Goal: Information Seeking & Learning: Learn about a topic

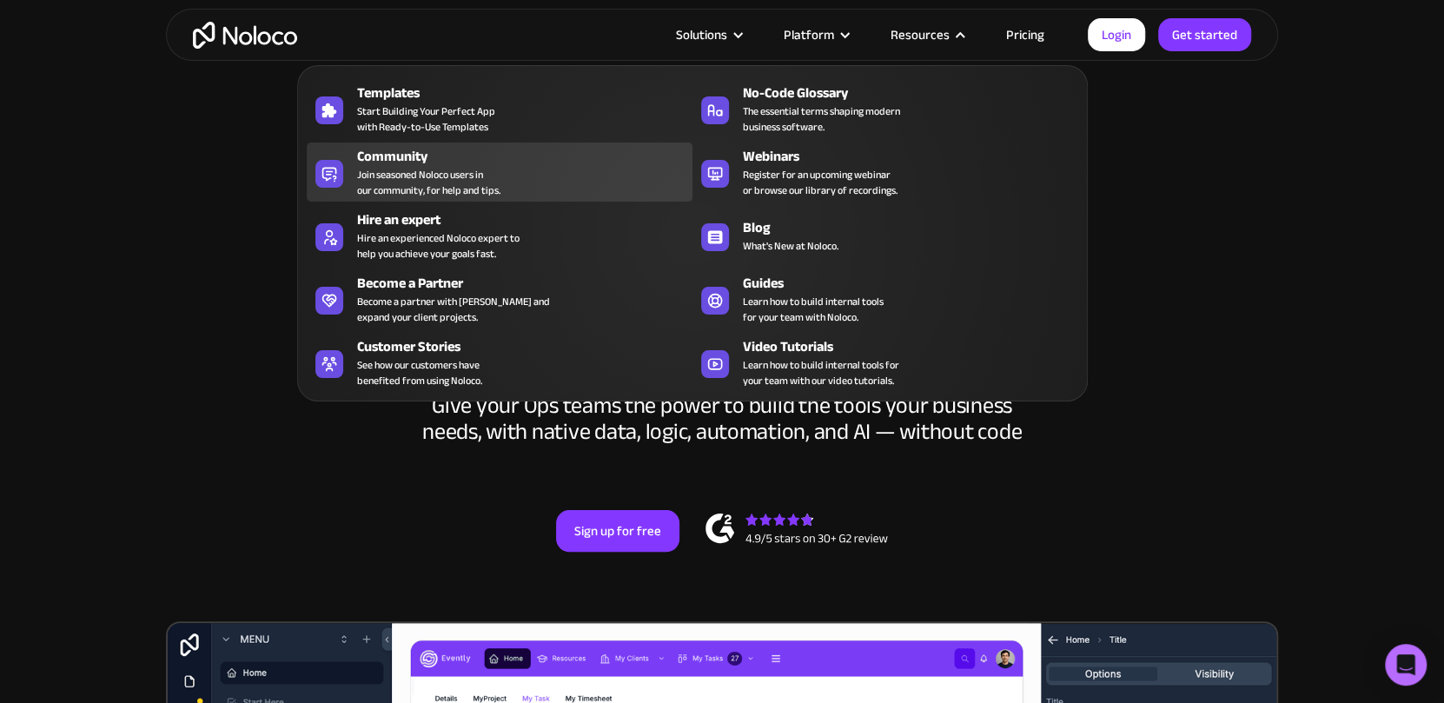
scroll to position [23, 0]
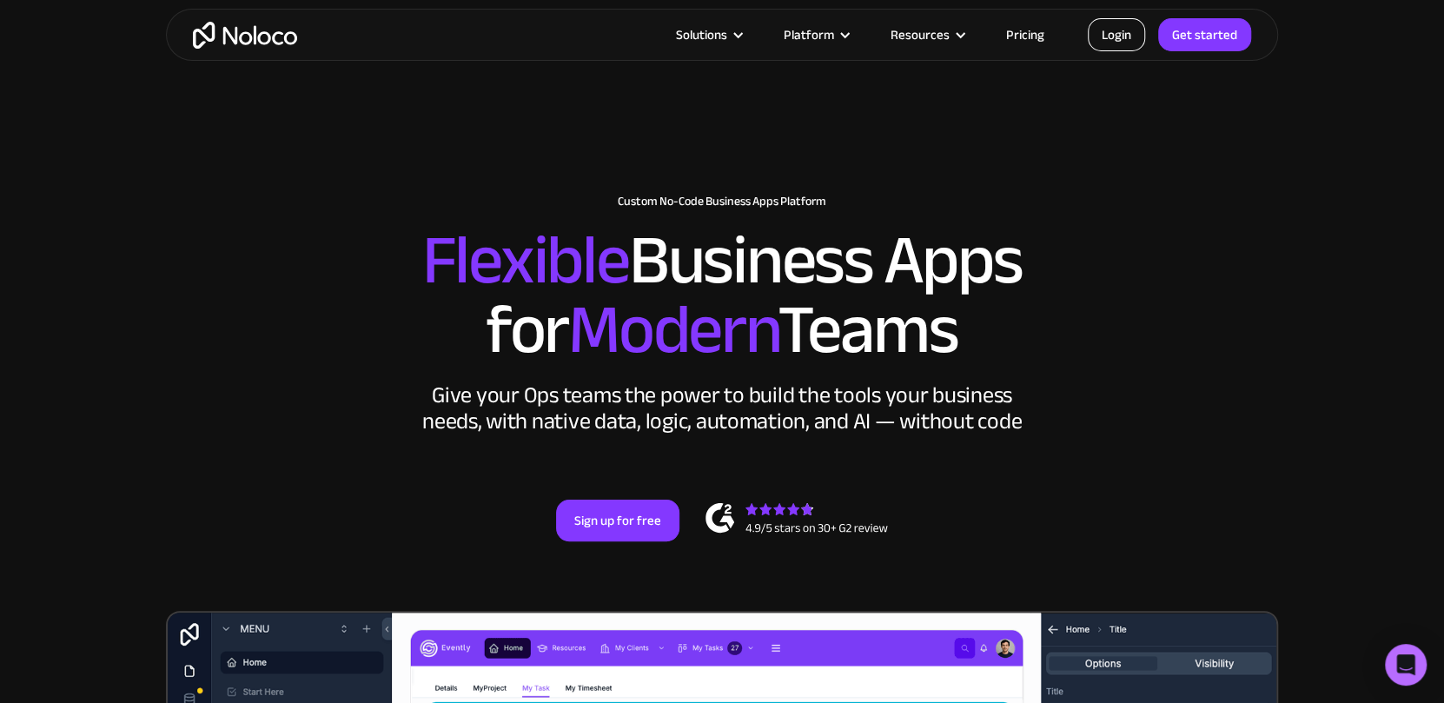
click at [1094, 37] on link "Login" at bounding box center [1116, 34] width 57 height 33
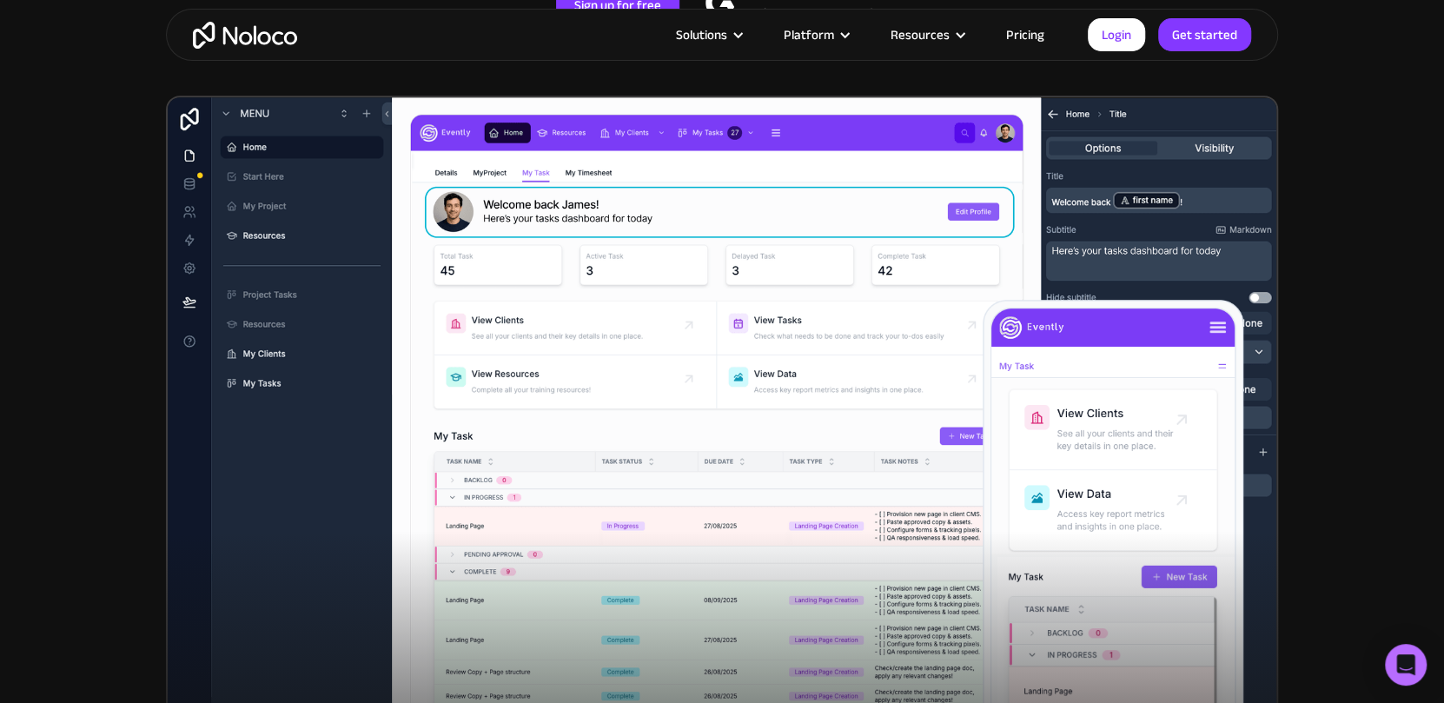
scroll to position [556, 0]
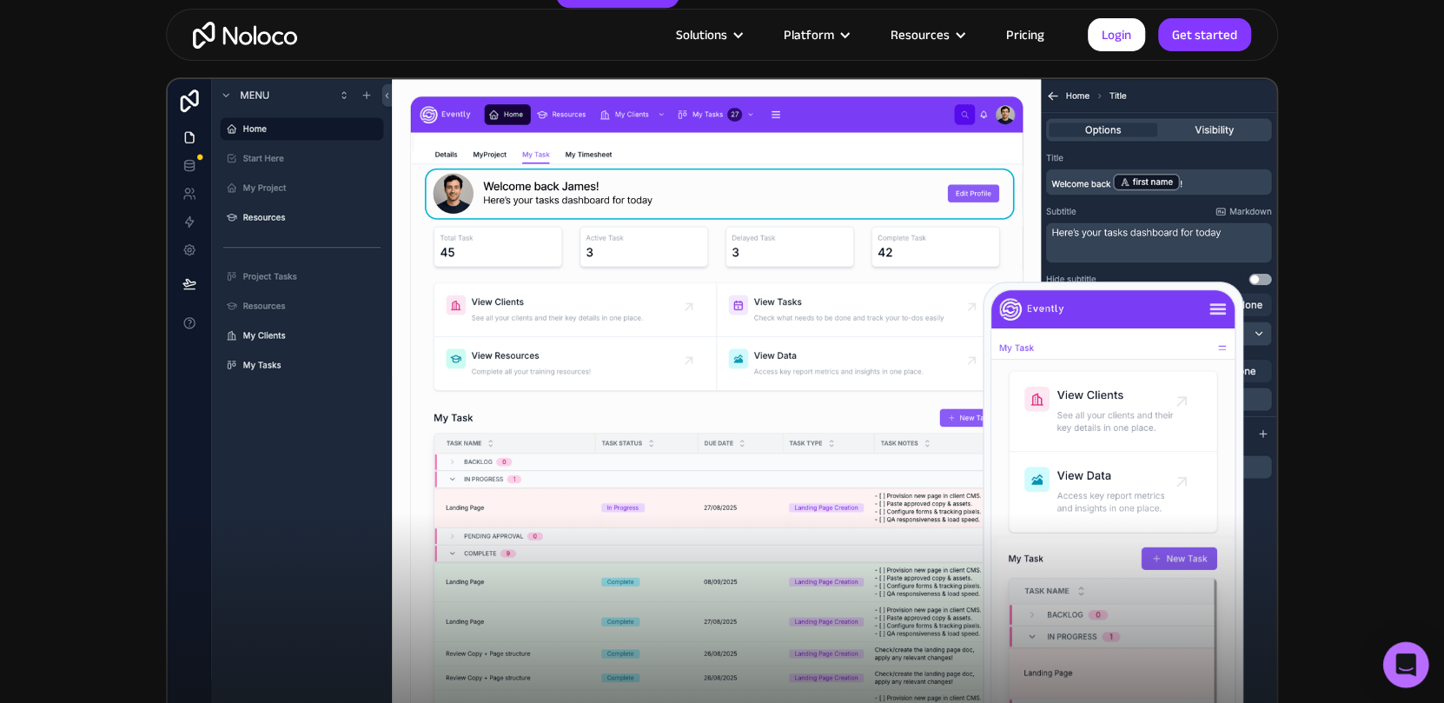
click at [1401, 648] on div "Open Intercom Messenger" at bounding box center [1406, 665] width 46 height 46
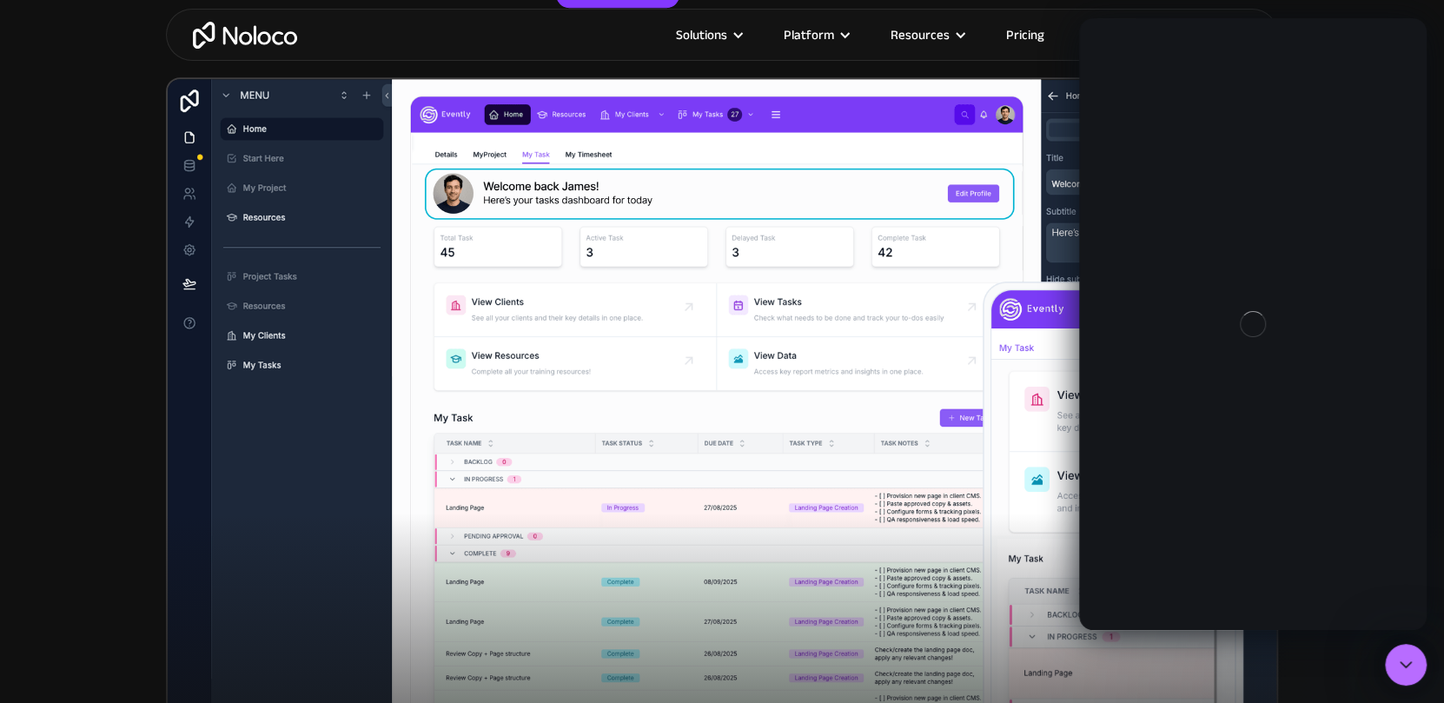
scroll to position [0, 0]
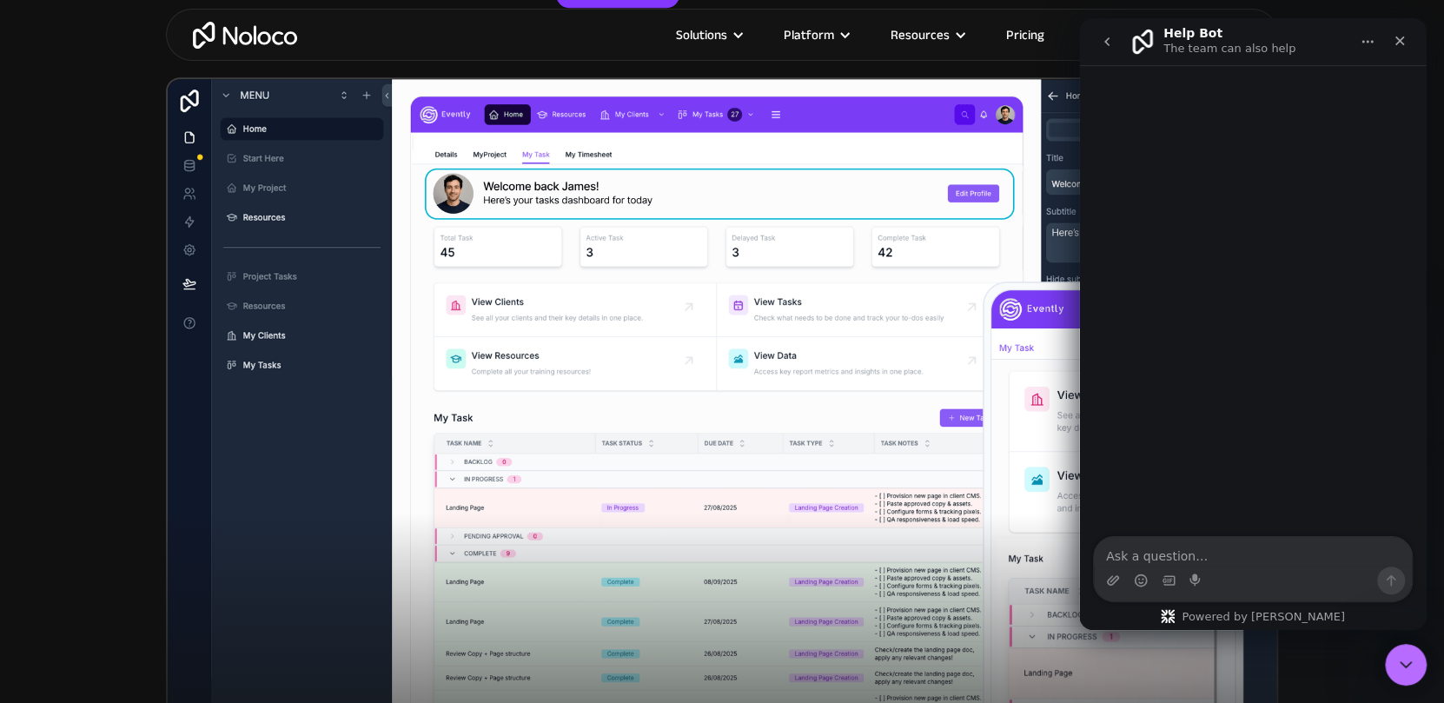
click at [1217, 566] on textarea "Ask a question…" at bounding box center [1253, 552] width 318 height 30
type textarea "Hi Team can i get some one from NOLOCO to connect with"
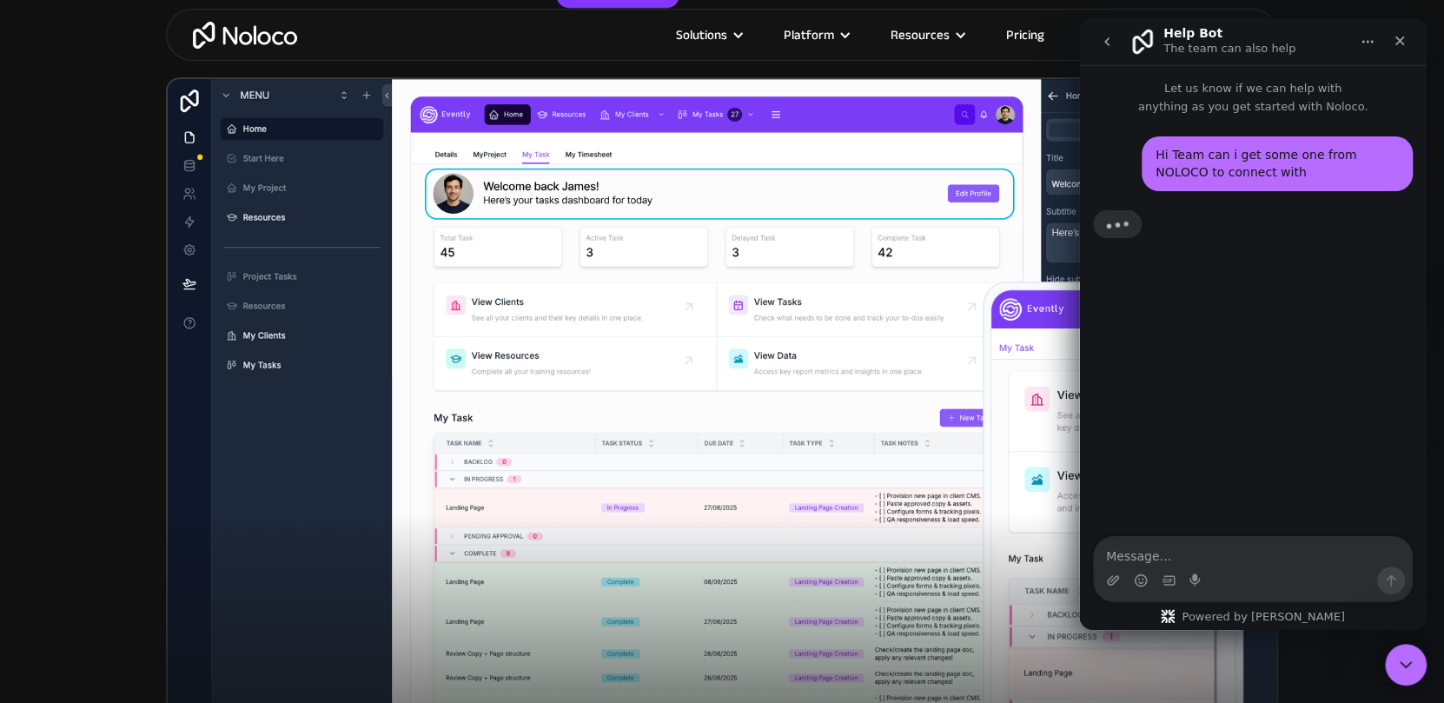
click at [1370, 42] on icon "Home" at bounding box center [1367, 42] width 11 height 3
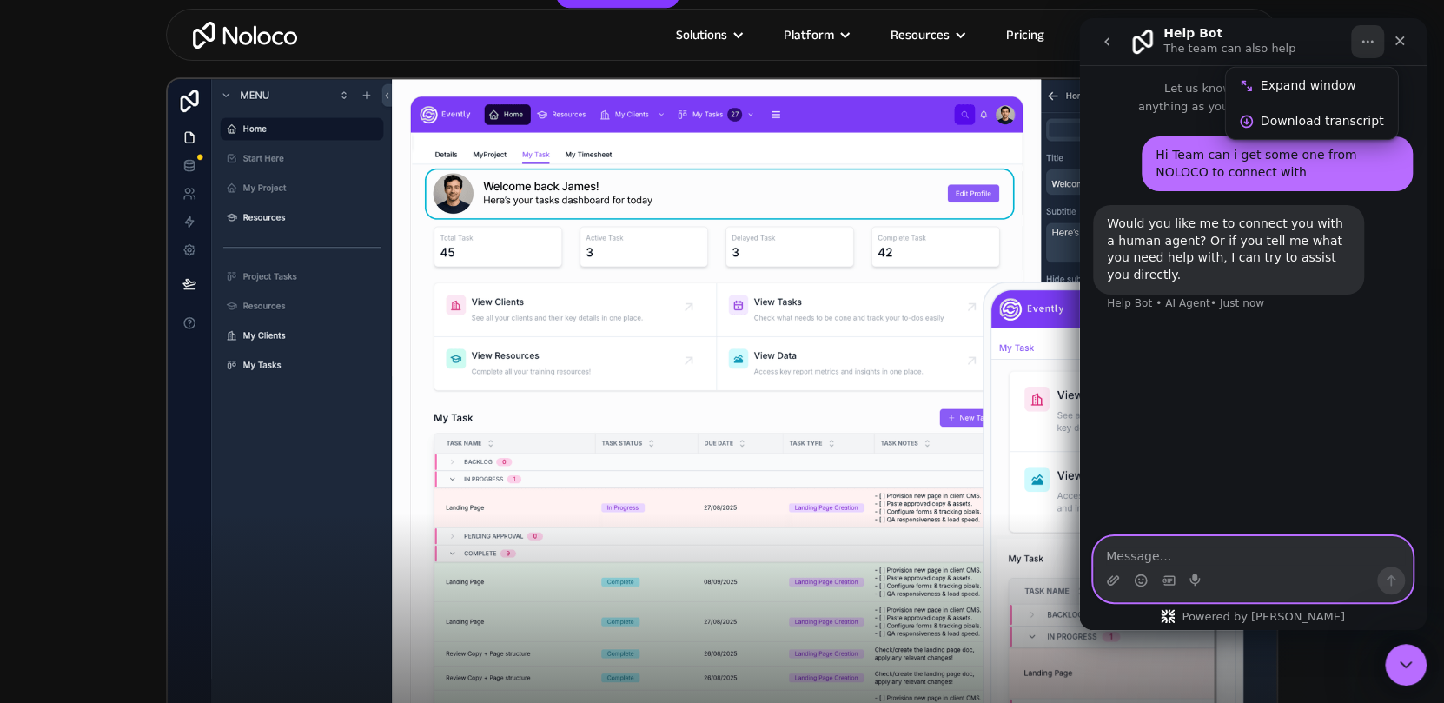
click at [1167, 546] on textarea "Message…" at bounding box center [1253, 552] width 318 height 30
type textarea "Yes, a human agent"
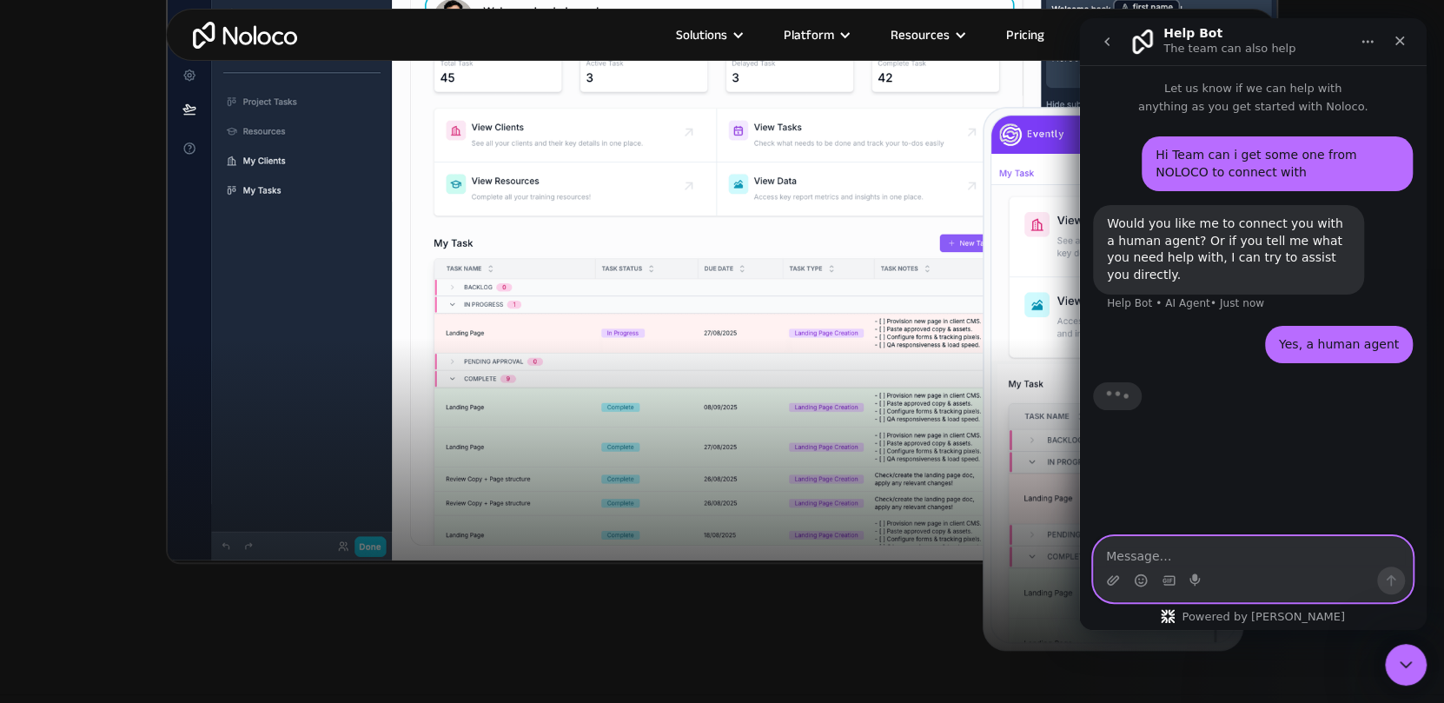
scroll to position [726, 0]
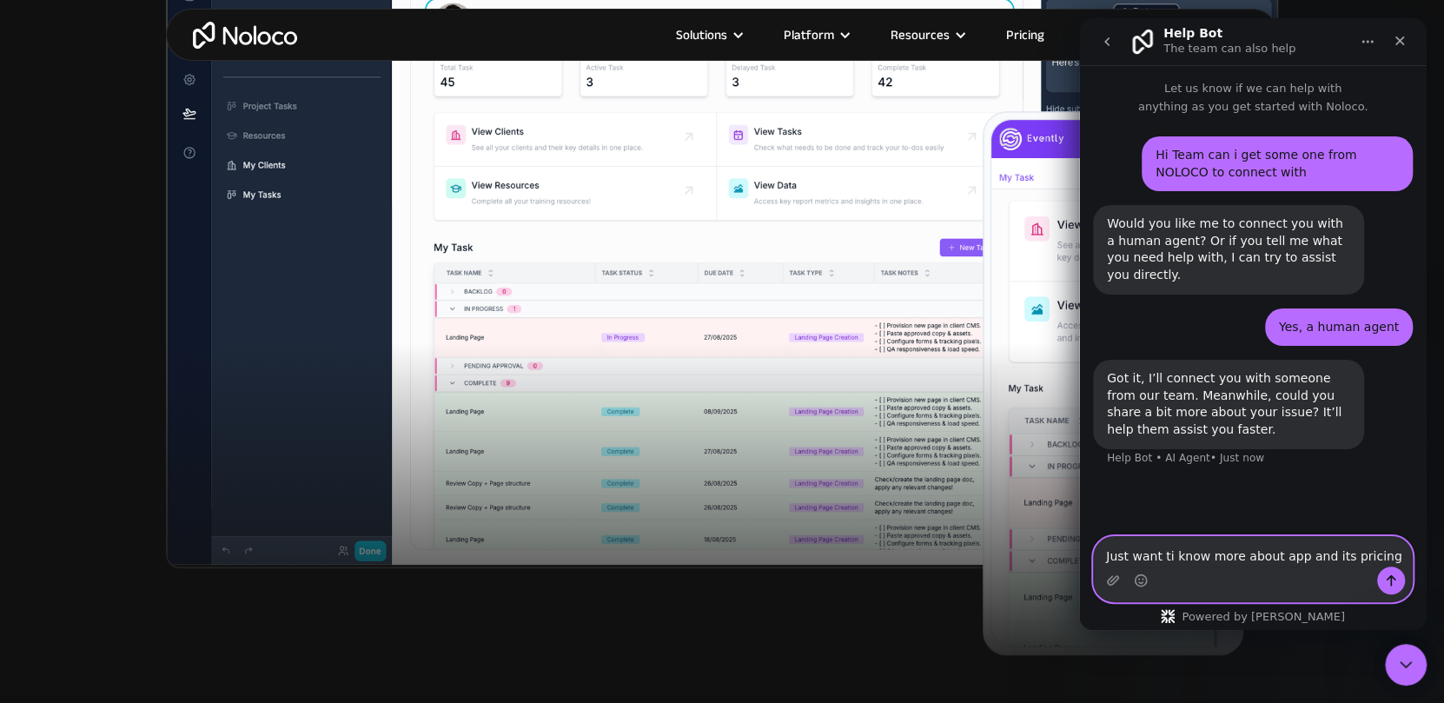
click at [1168, 559] on textarea "Just want ti know more about app and its pricing" at bounding box center [1253, 552] width 318 height 30
type textarea "Just want to know more about app and its pricing"
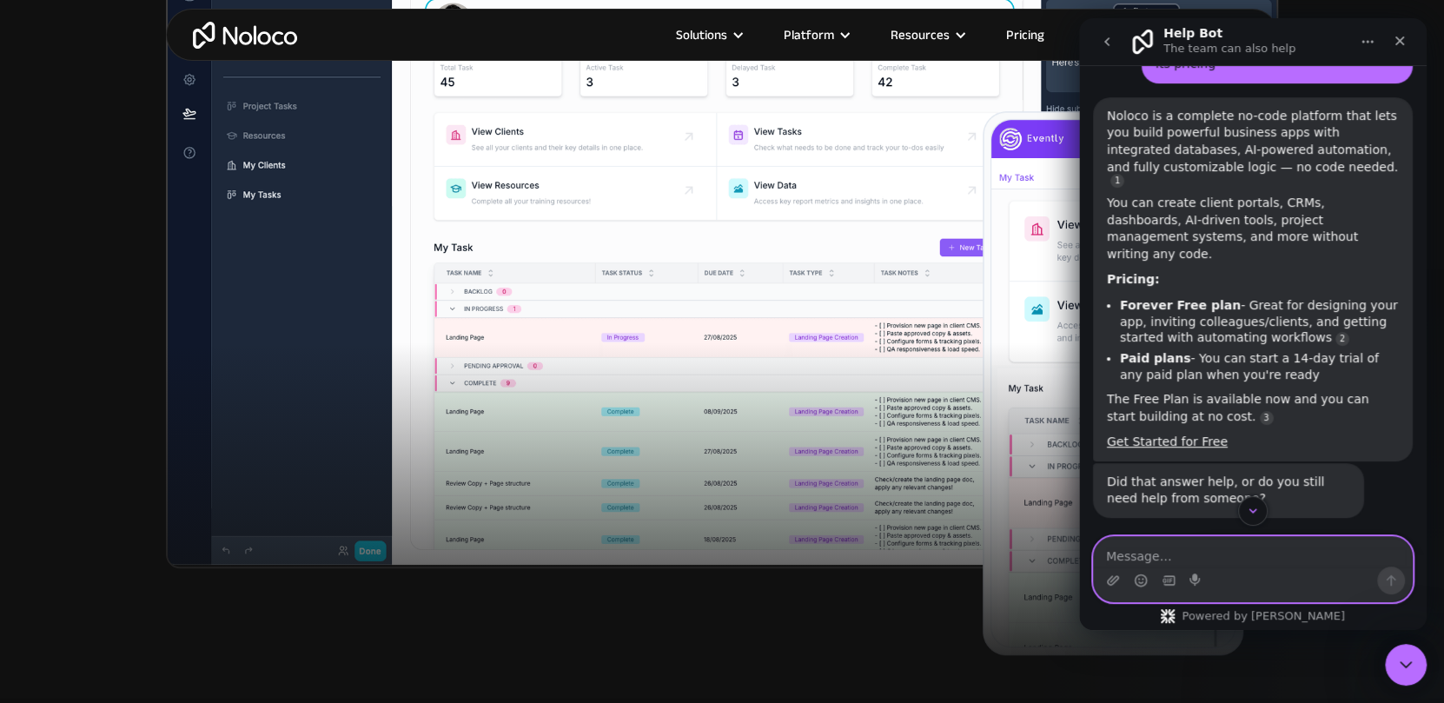
scroll to position [509, 0]
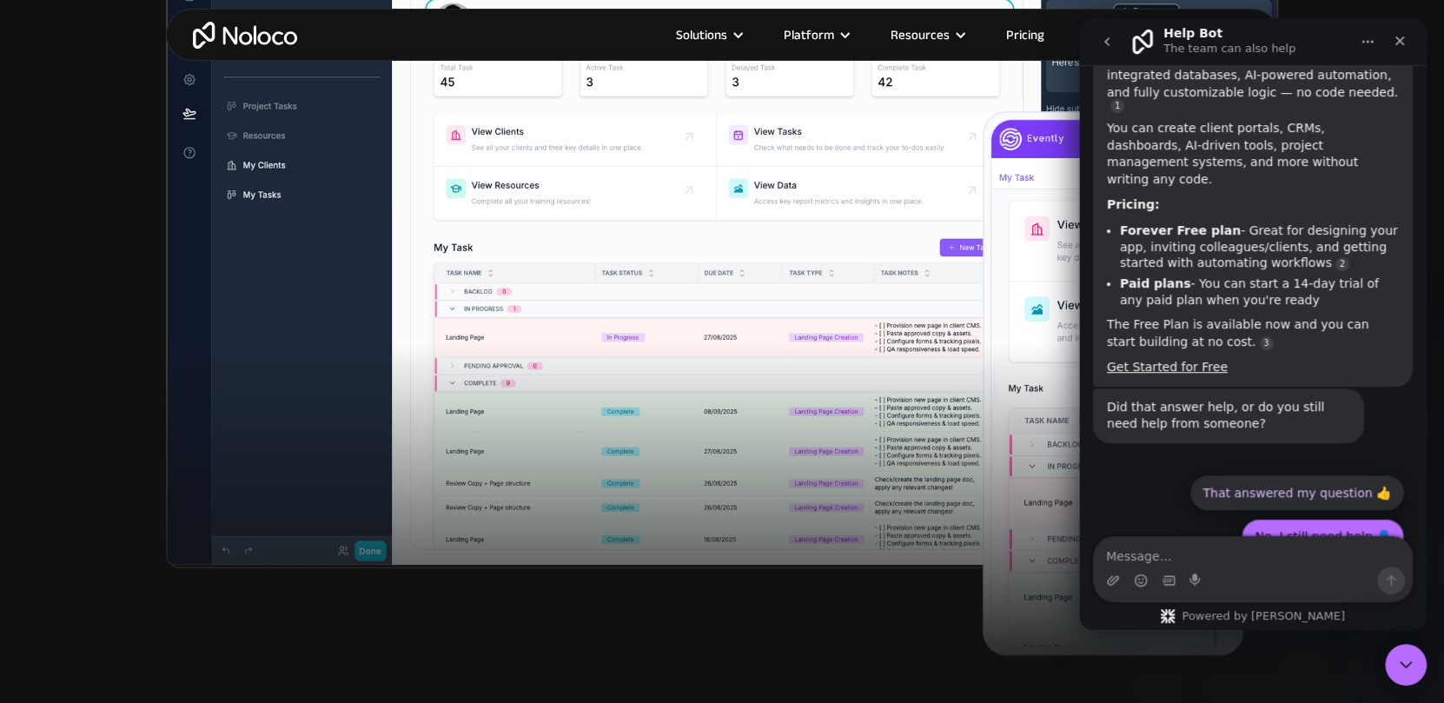
click at [1325, 519] on button "No, I still need help 👤" at bounding box center [1322, 536] width 162 height 35
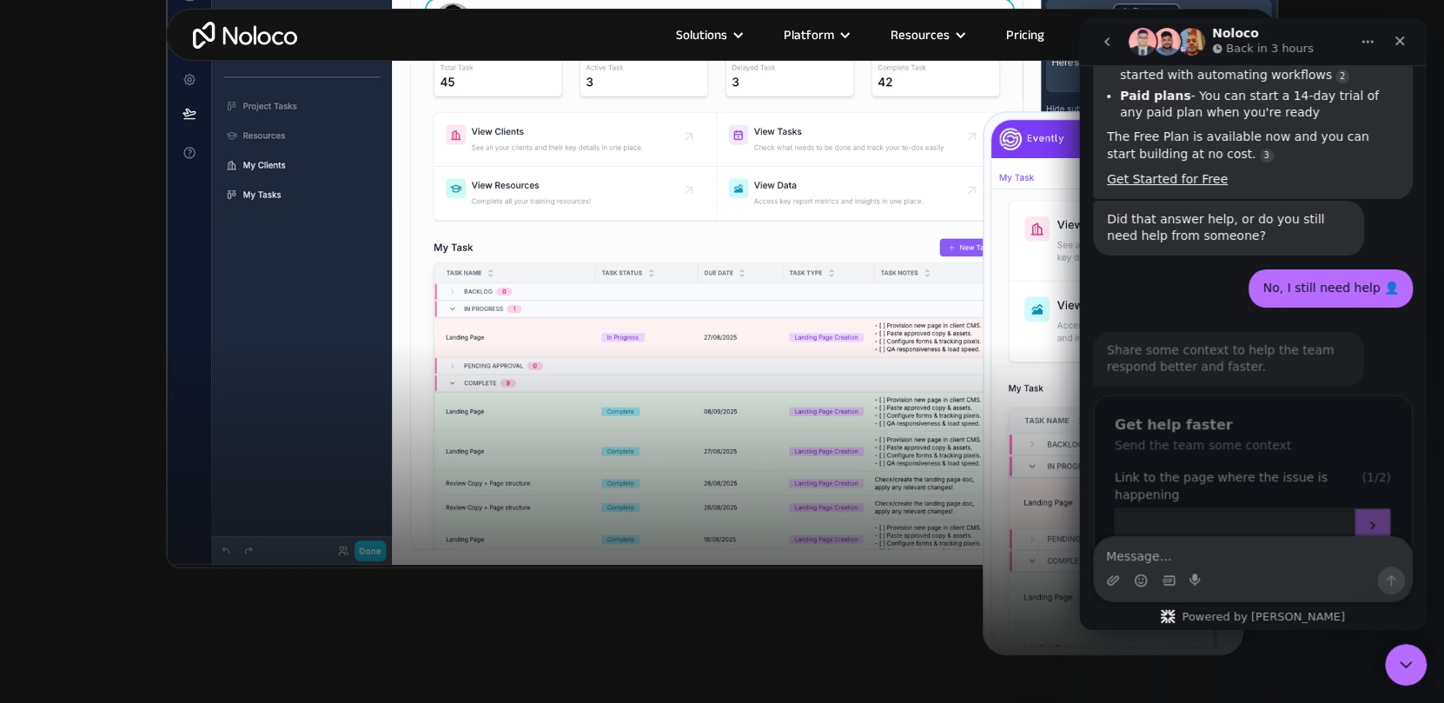
scroll to position [745, 0]
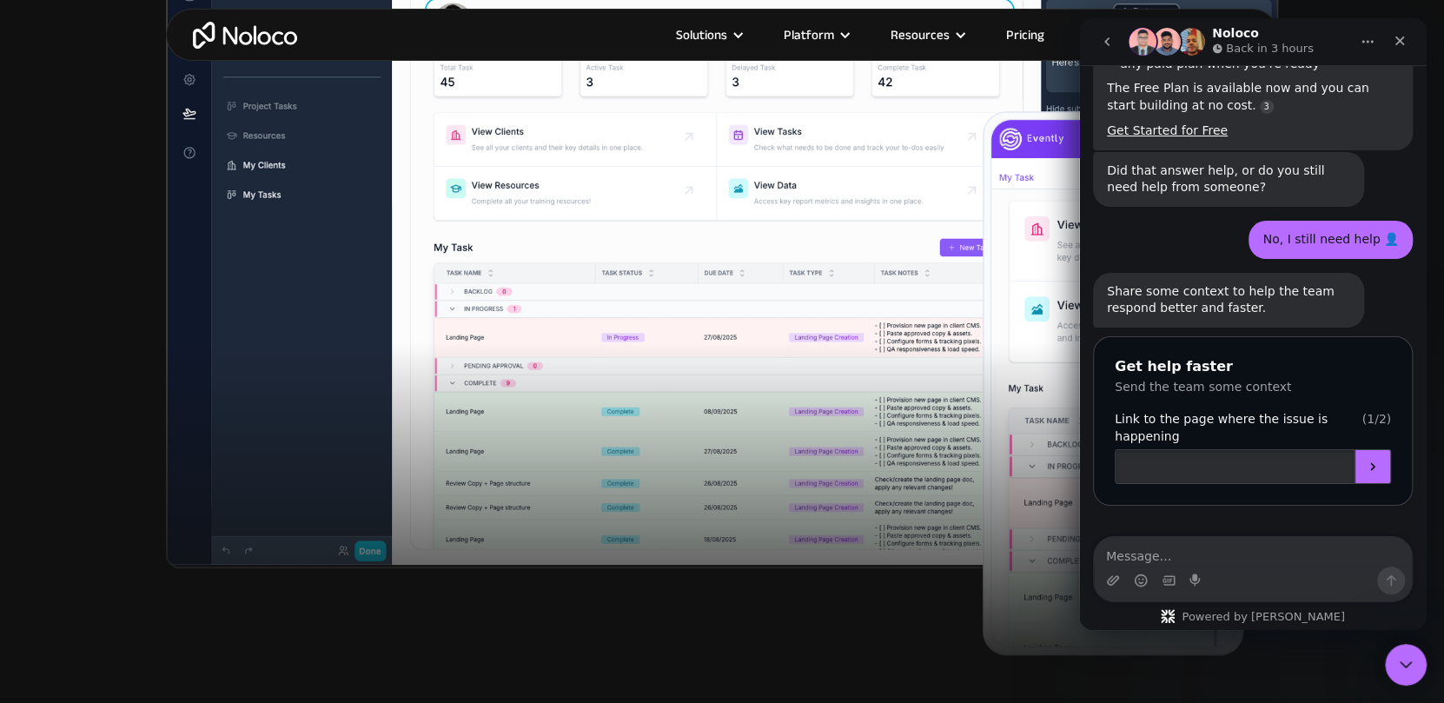
click at [1148, 39] on img "Intercom messenger" at bounding box center [1142, 42] width 28 height 28
click at [1373, 33] on button "Home" at bounding box center [1367, 41] width 33 height 33
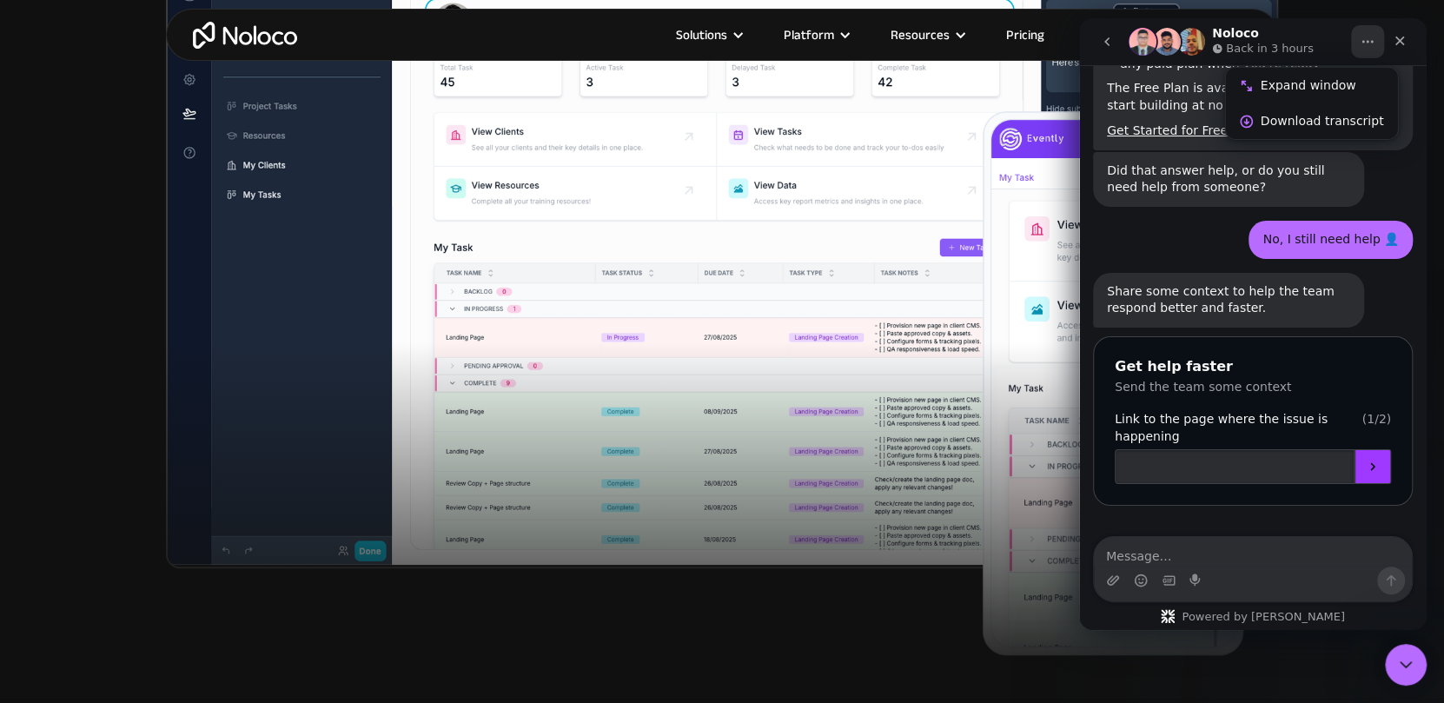
click at [1378, 449] on button "Submit" at bounding box center [1372, 466] width 36 height 35
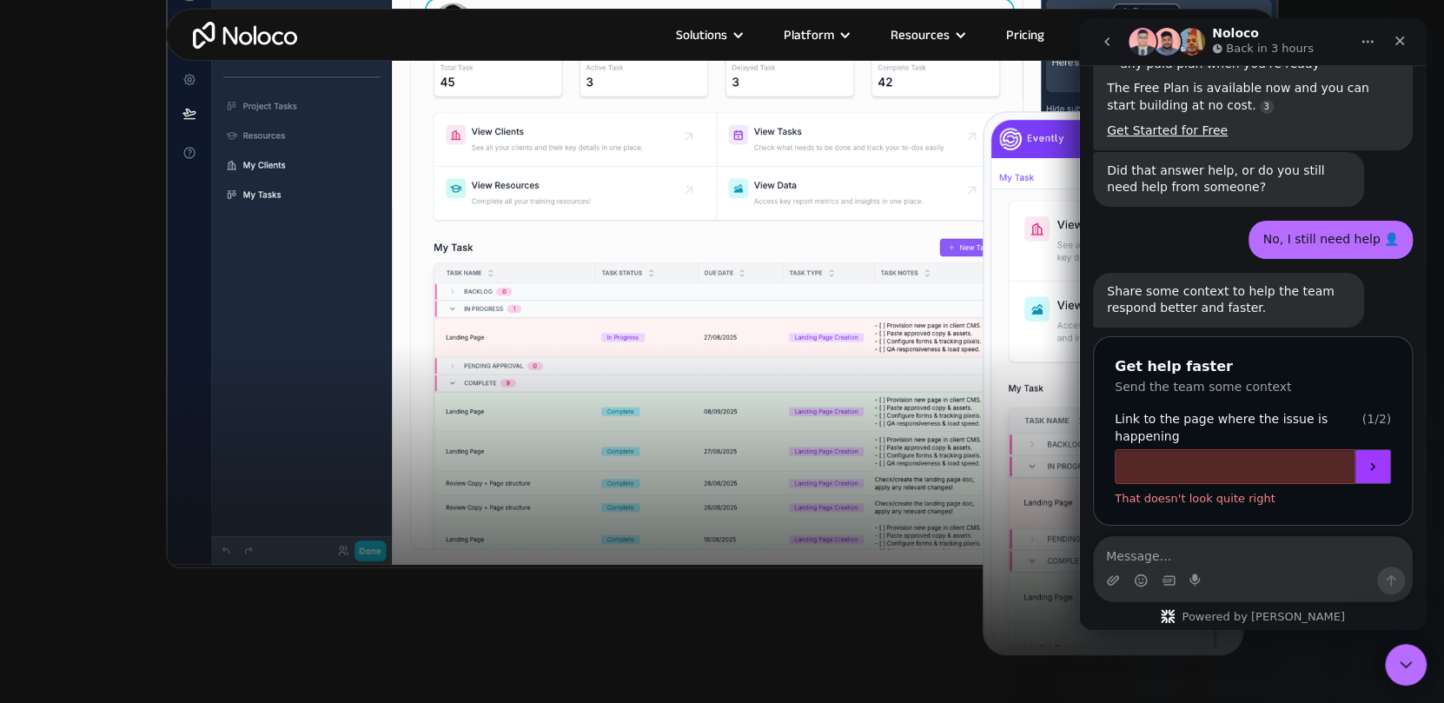
scroll to position [766, 0]
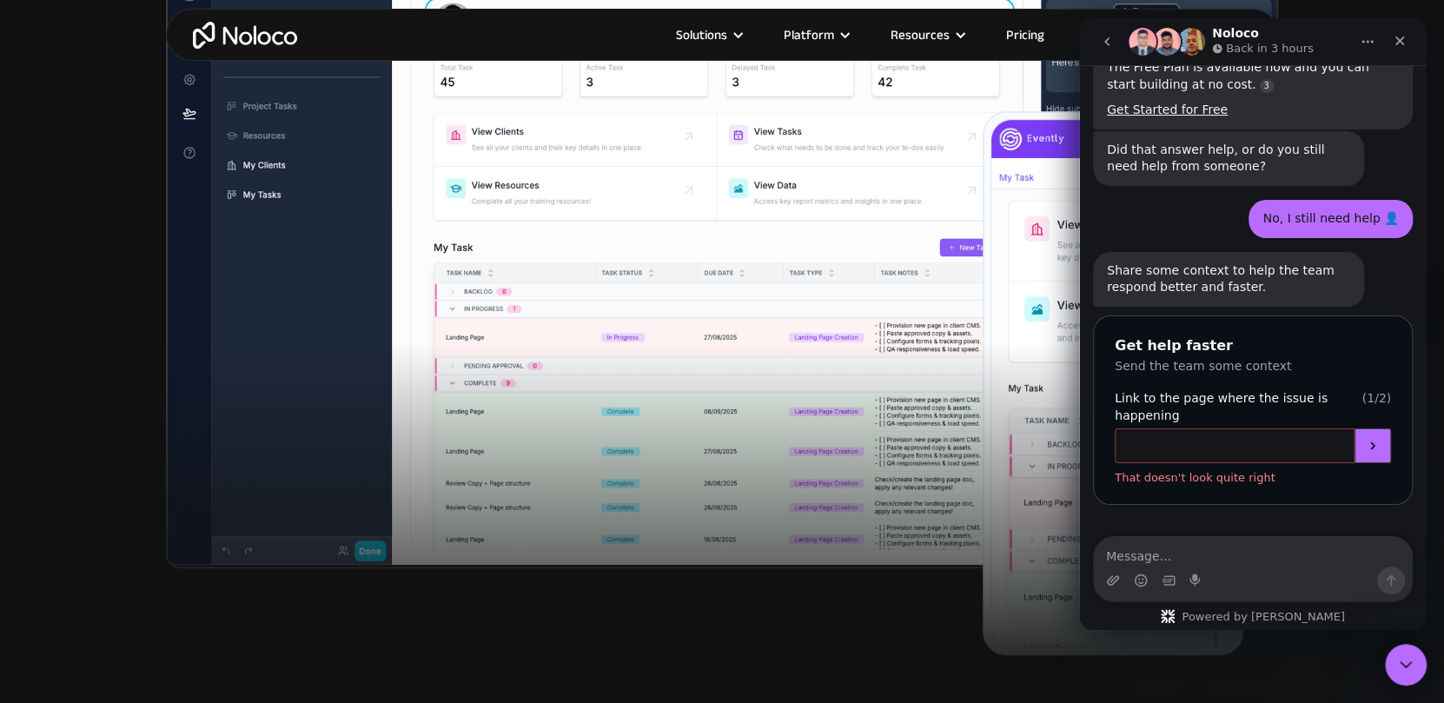
click at [1282, 428] on input "Link to the page where the issue is happening" at bounding box center [1235, 445] width 240 height 35
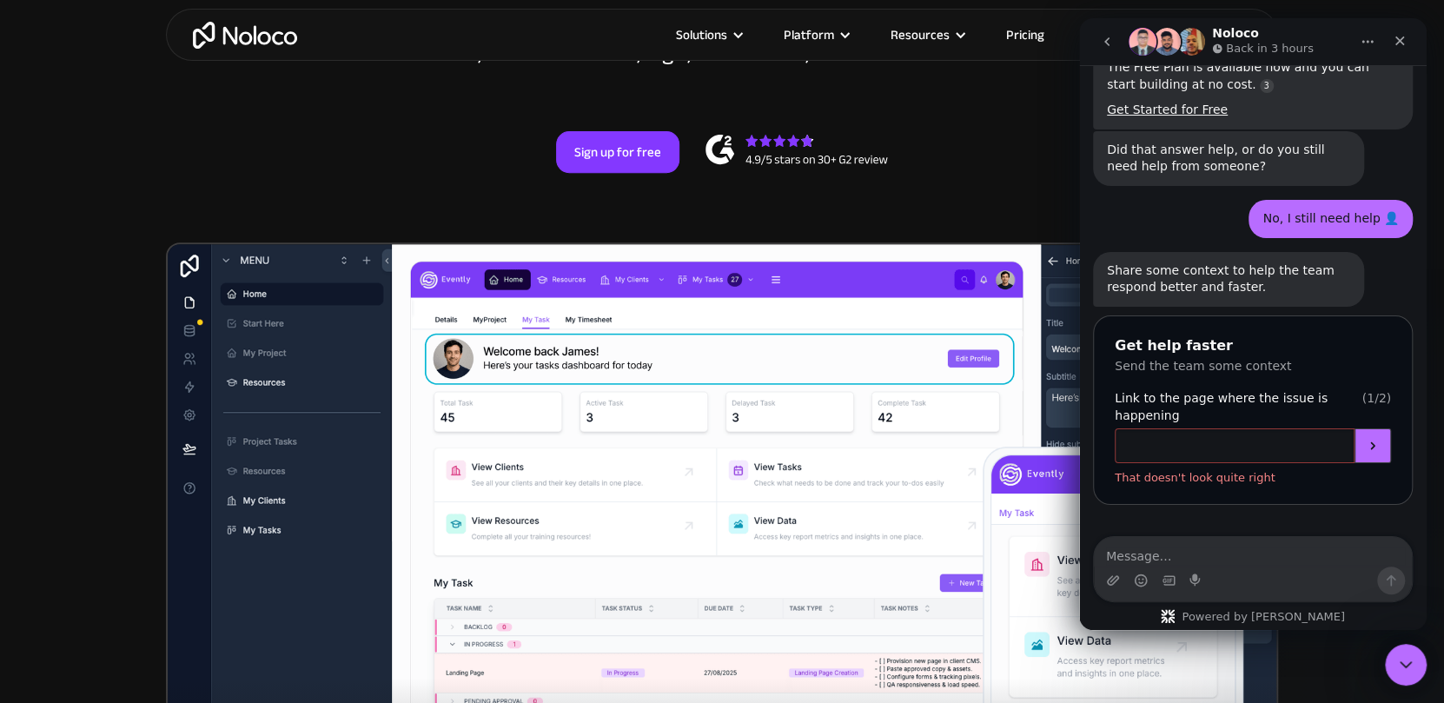
scroll to position [377, 0]
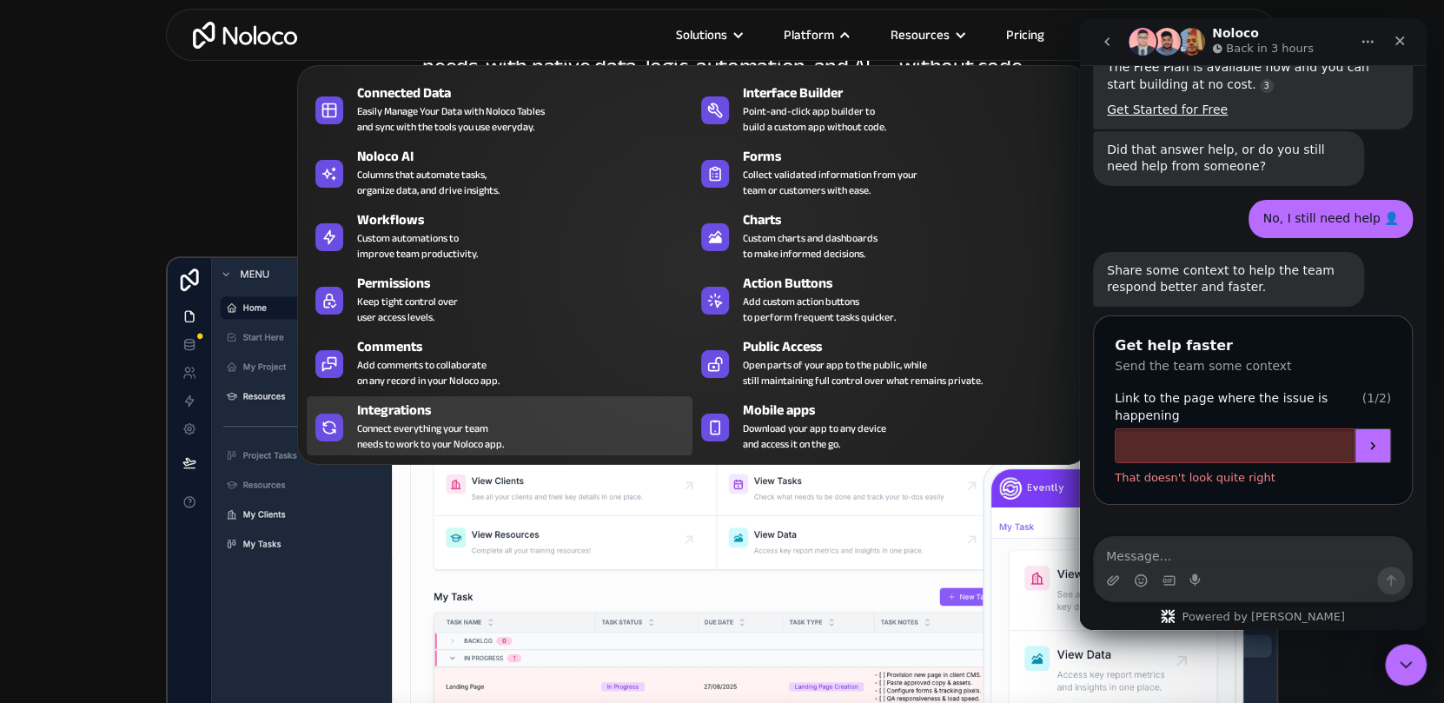
click at [578, 407] on div "Integrations" at bounding box center [528, 410] width 343 height 21
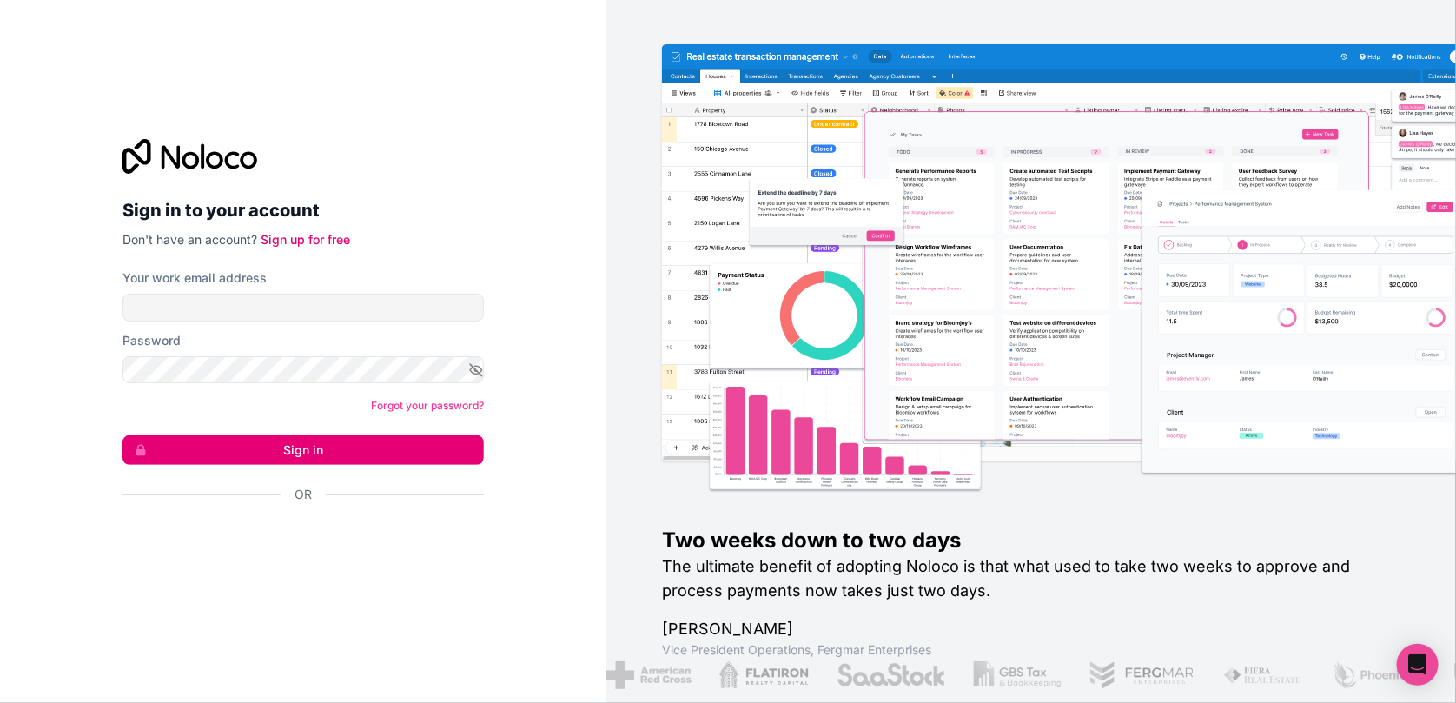
click at [235, 388] on form "Your work email address Password Forgot your password? Sign in Or" at bounding box center [302, 416] width 361 height 295
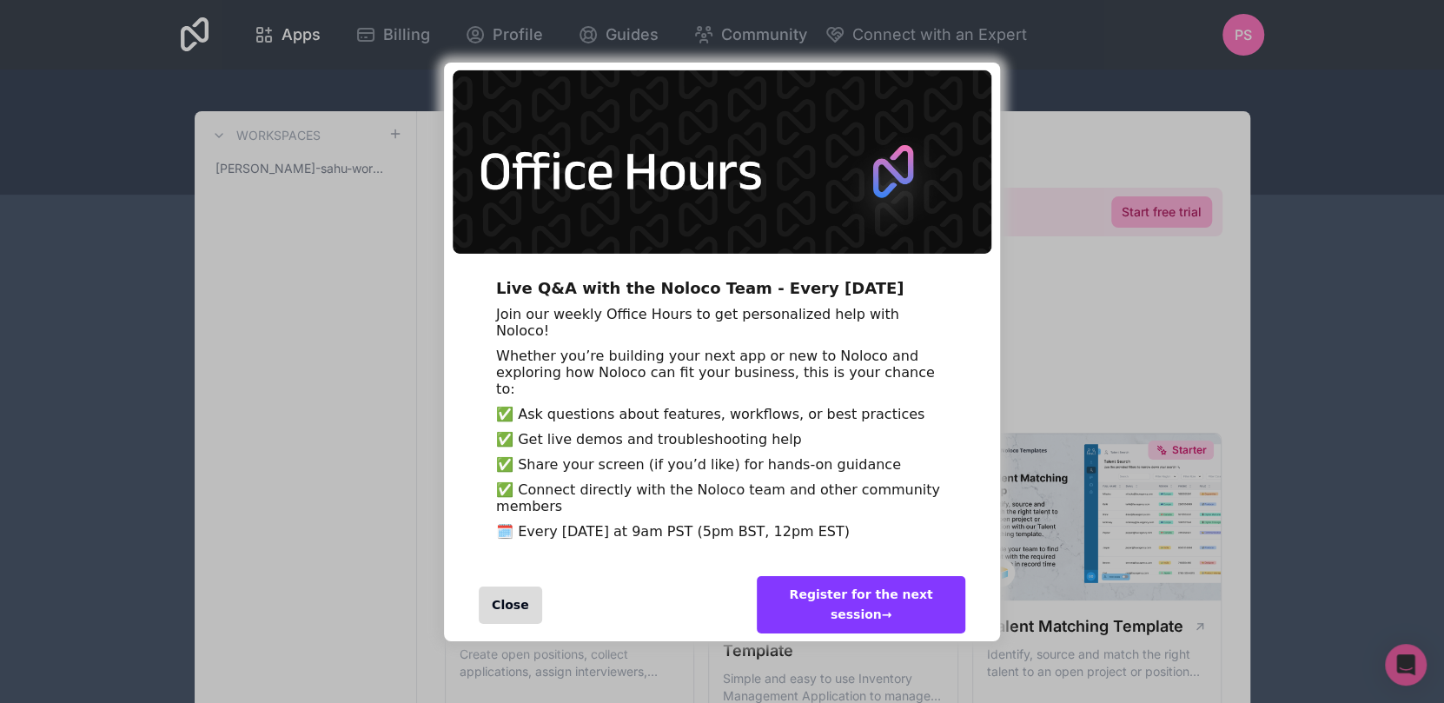
click at [875, 61] on div "entering modal" at bounding box center [722, 168] width 556 height 214
click at [546, 610] on div "Close" at bounding box center [583, 605] width 278 height 72
click at [482, 612] on div "Close" at bounding box center [510, 604] width 63 height 37
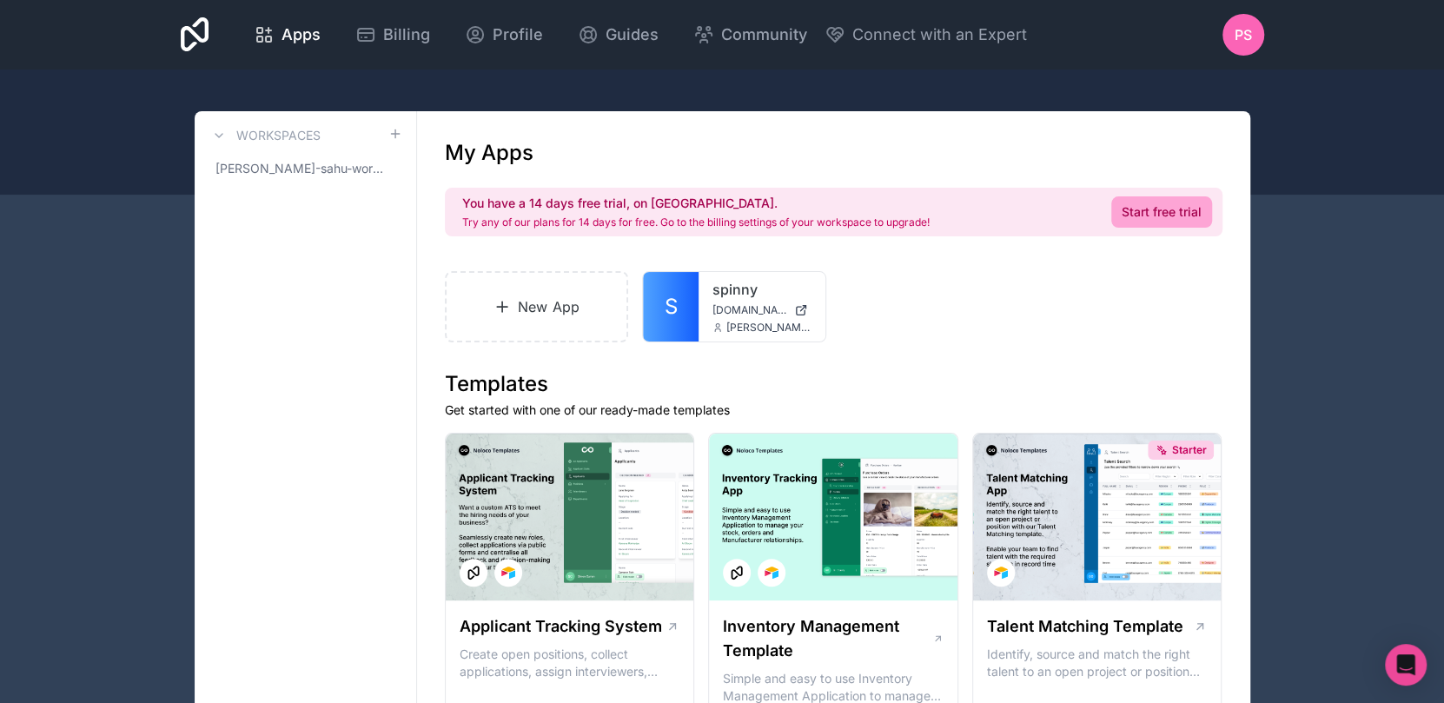
click at [958, 55] on div "Apps Billing Profile Guides Community Connect with an Expert PS Billing Profile…" at bounding box center [722, 34] width 1111 height 69
click at [935, 23] on span "Connect with an Expert" at bounding box center [939, 35] width 175 height 24
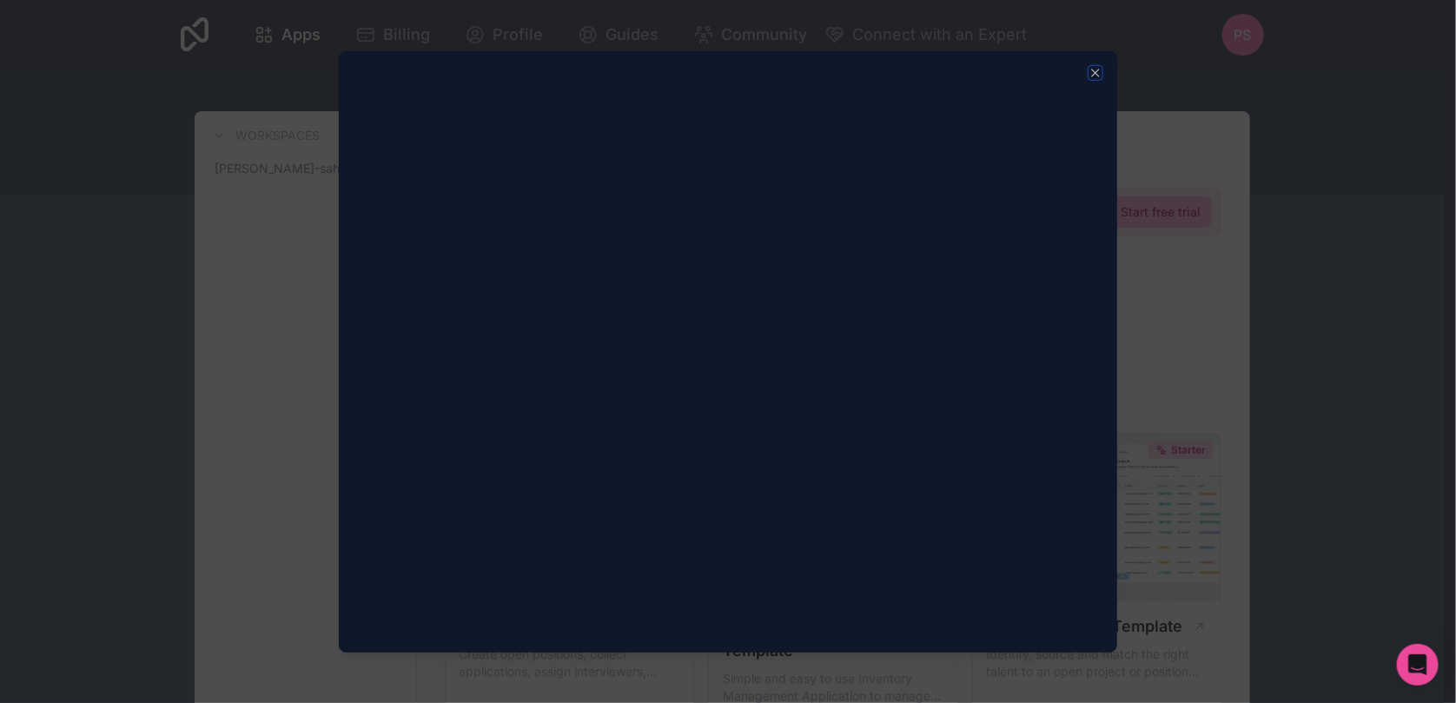
click at [1097, 69] on icon "button" at bounding box center [1096, 72] width 14 height 14
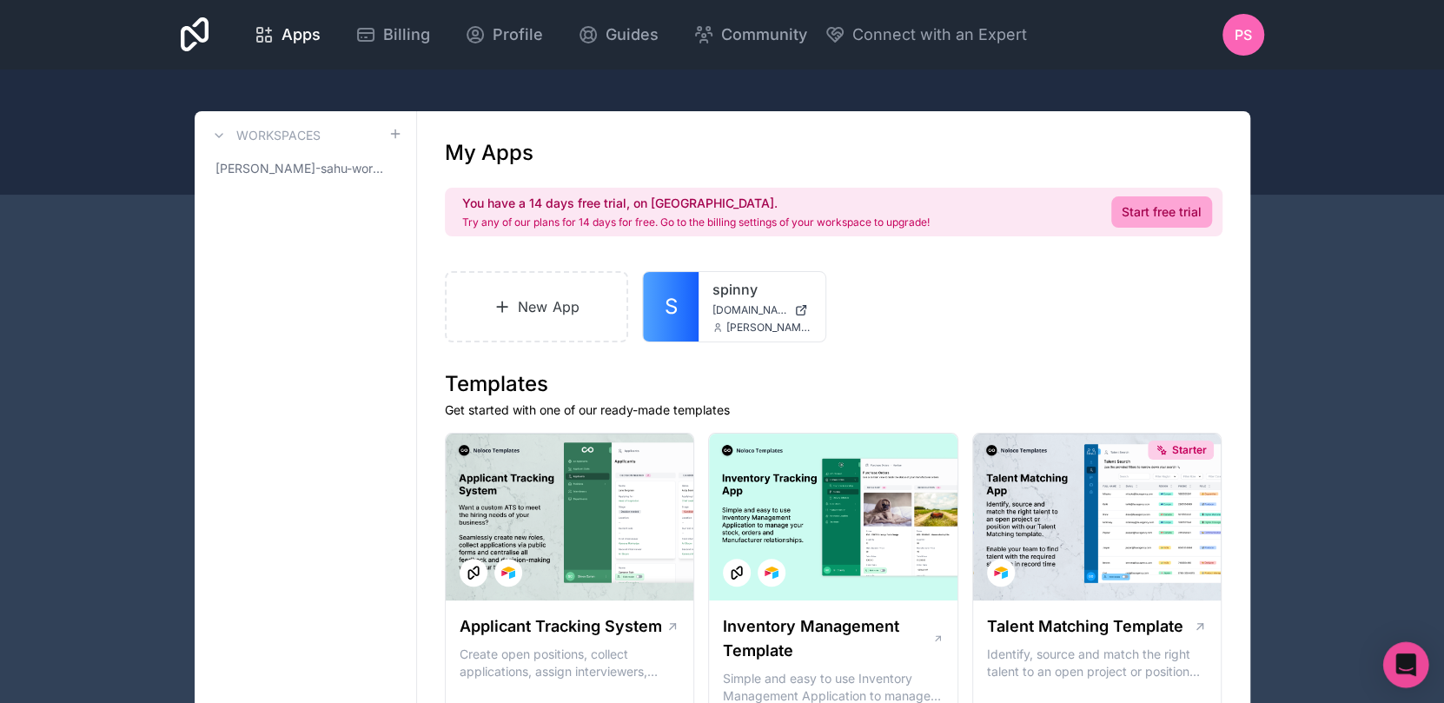
click at [1419, 655] on div "Open Intercom Messenger" at bounding box center [1406, 665] width 46 height 46
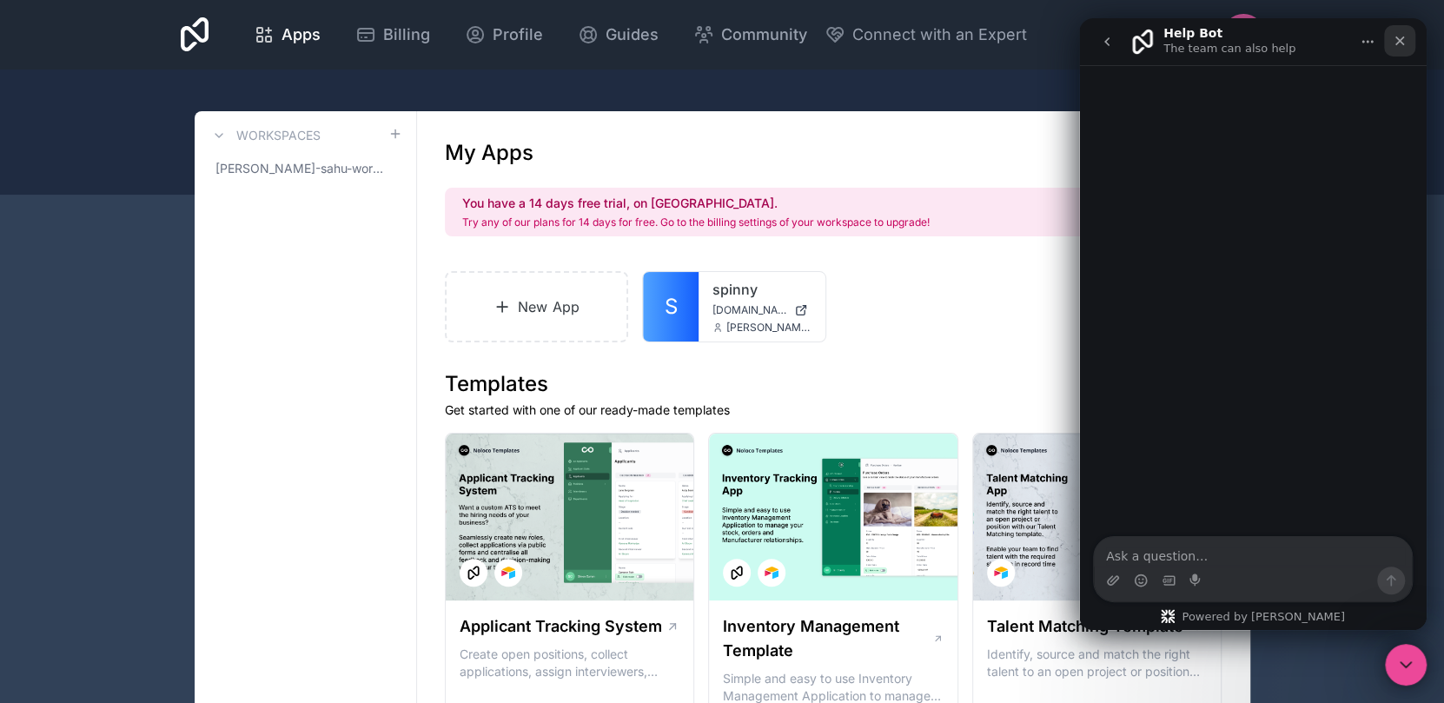
click at [1397, 28] on div "Close" at bounding box center [1399, 40] width 31 height 31
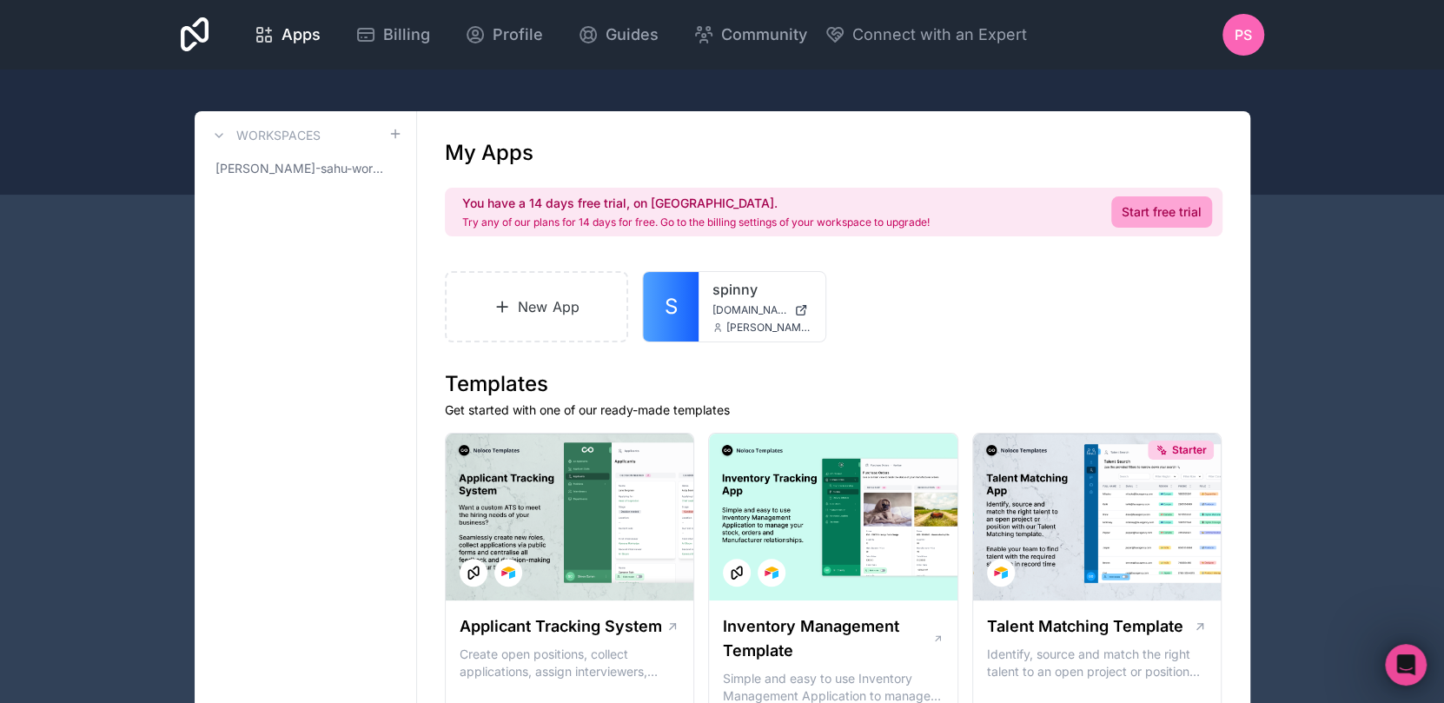
click at [361, 35] on icon at bounding box center [365, 34] width 21 height 21
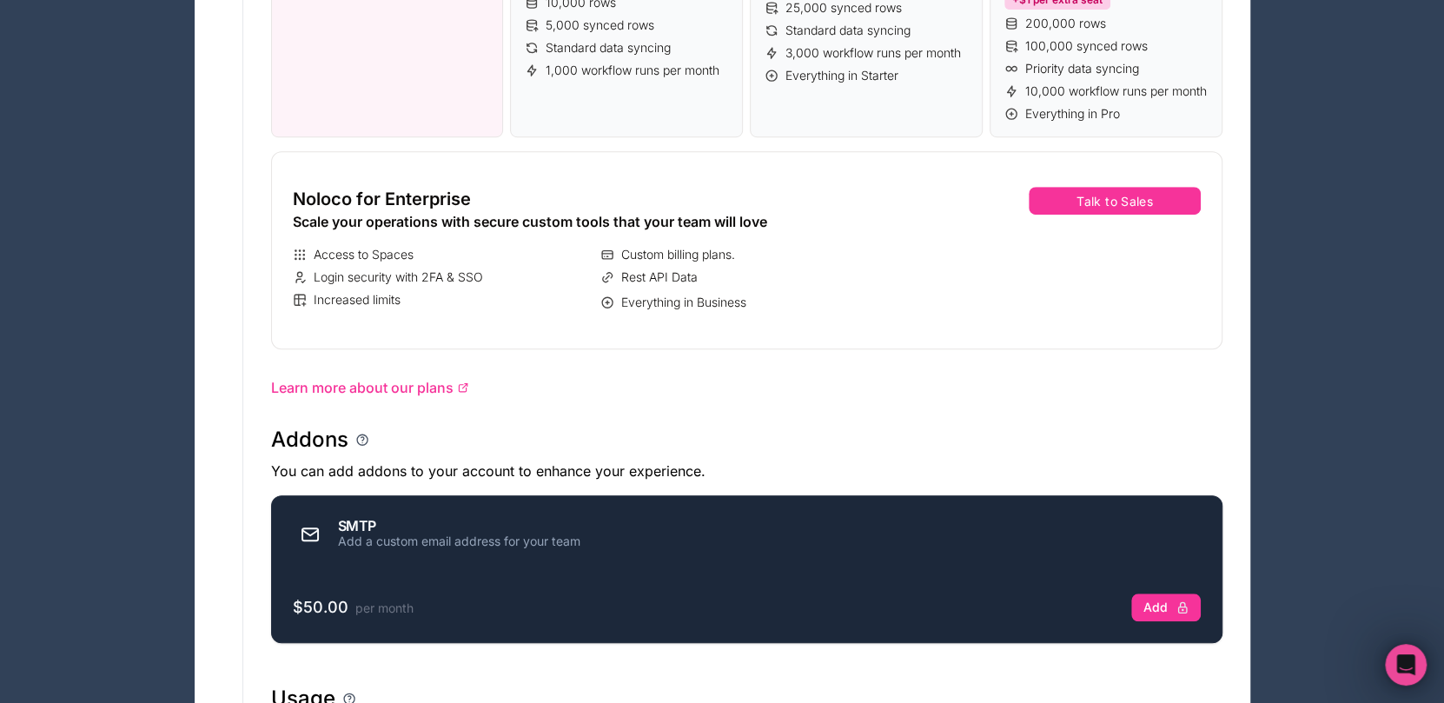
scroll to position [825, 0]
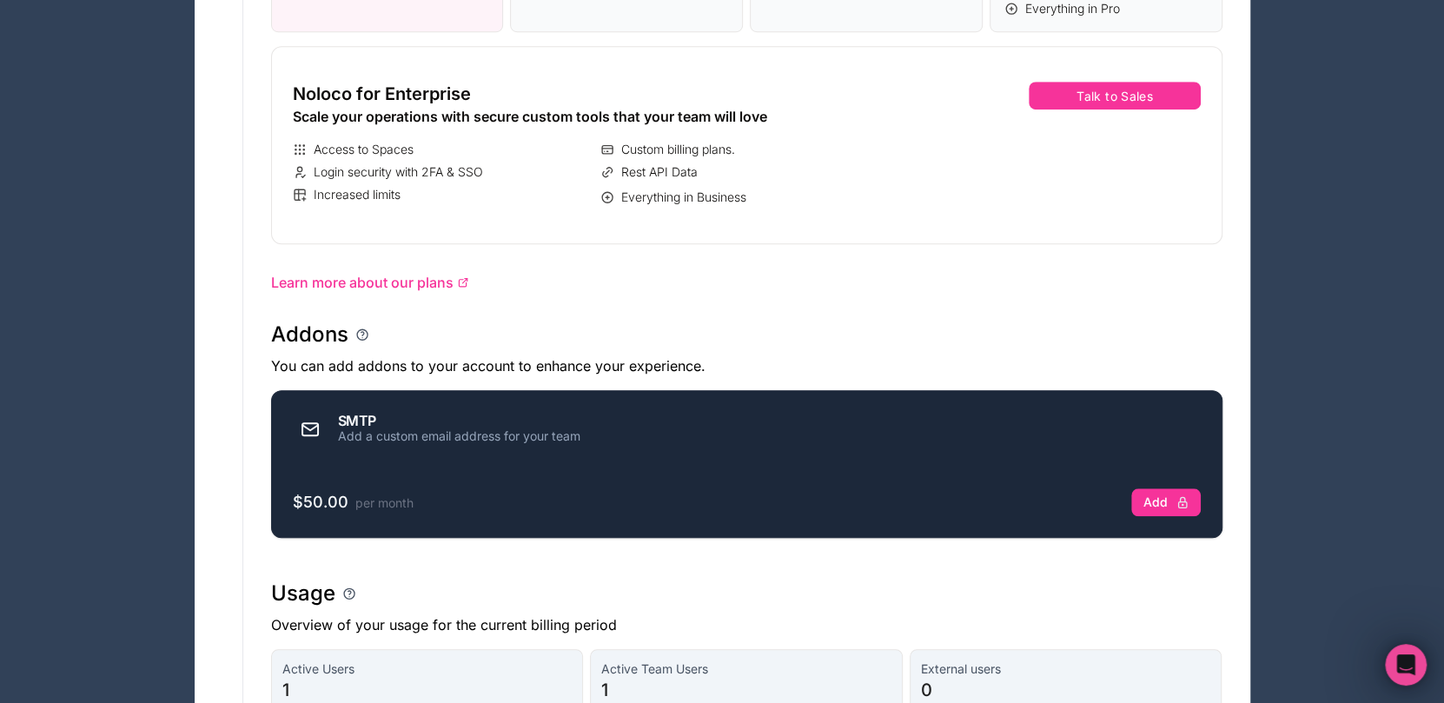
click at [1120, 109] on button "Talk to Sales" at bounding box center [1114, 96] width 171 height 28
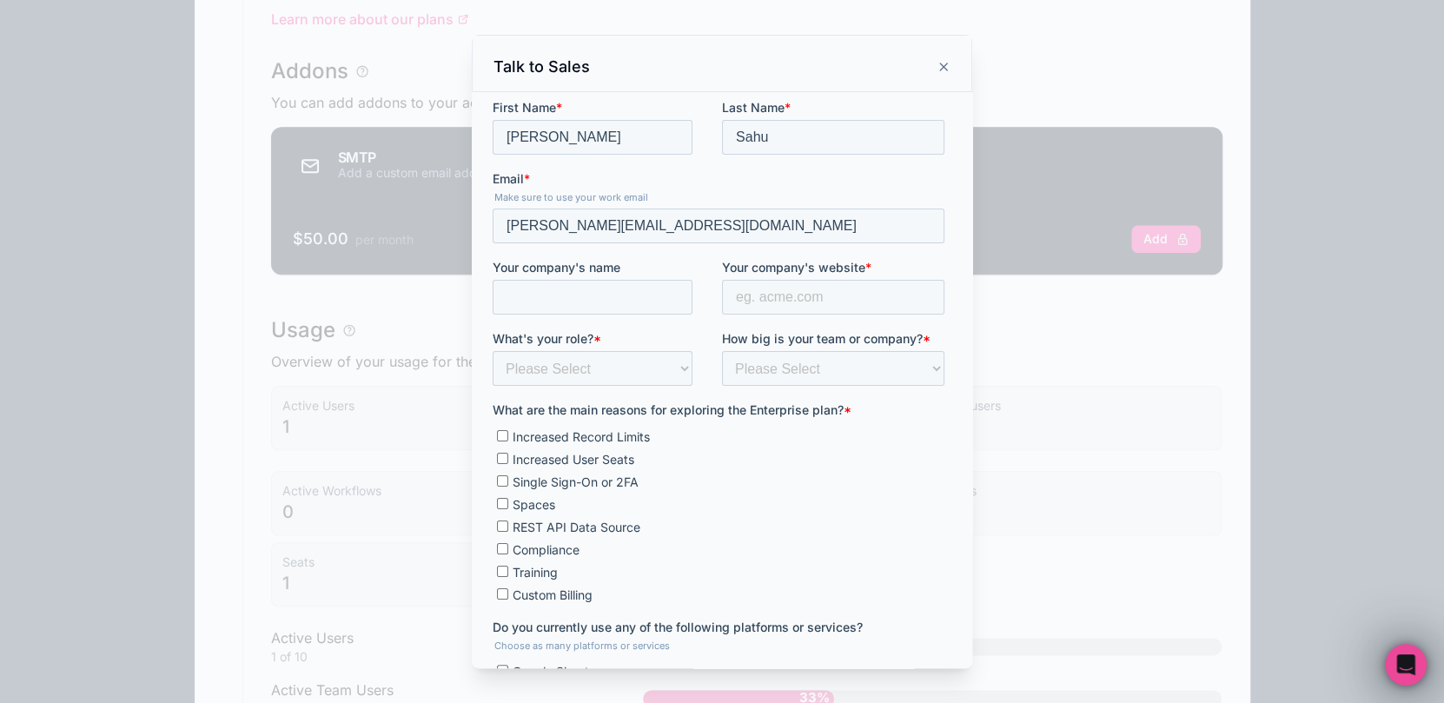
scroll to position [1084, 0]
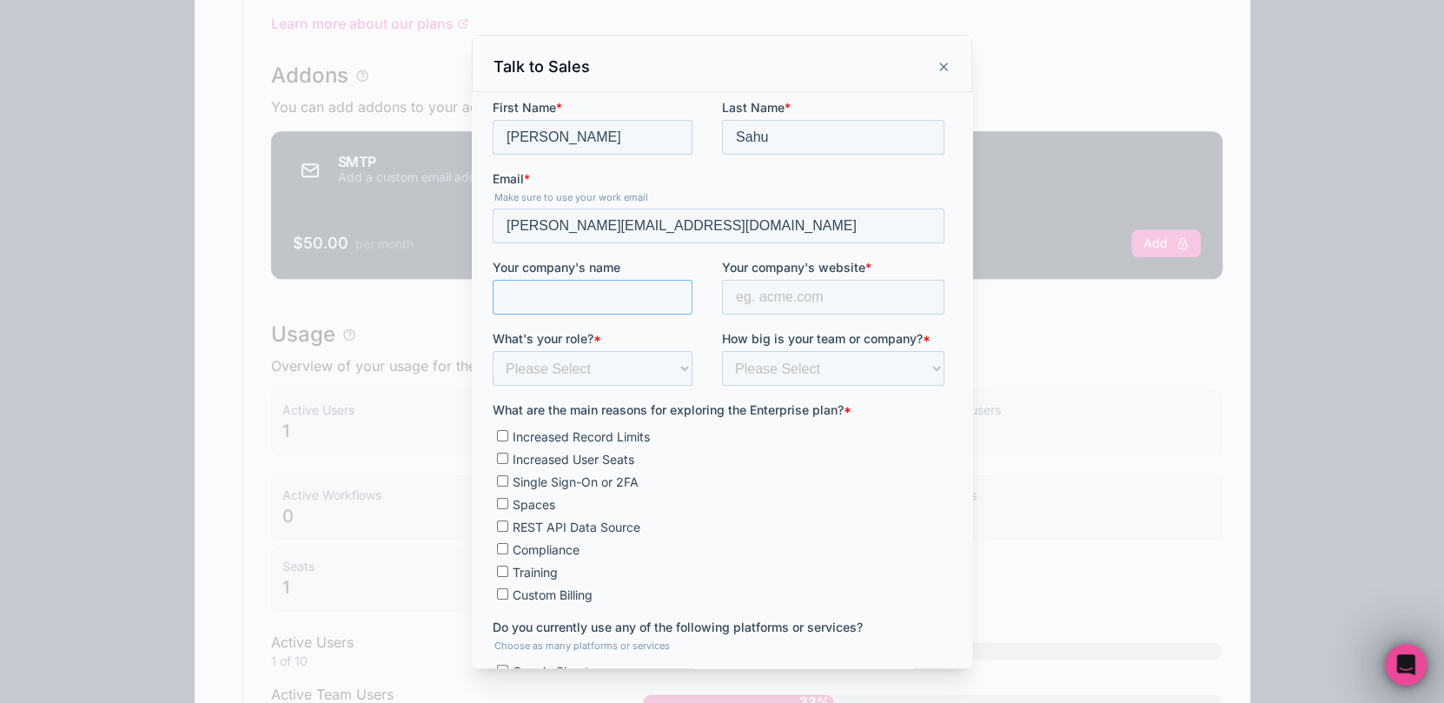
click at [533, 286] on input "Your company's name" at bounding box center [593, 297] width 200 height 35
type input "Spinny"
click at [752, 298] on input "Your company's website *" at bounding box center [833, 297] width 222 height 35
type input "www.spinny.com"
click at [621, 365] on select "Please Select Founder / CXO IT / Engineering Product / Project Management Finan…" at bounding box center [593, 368] width 200 height 35
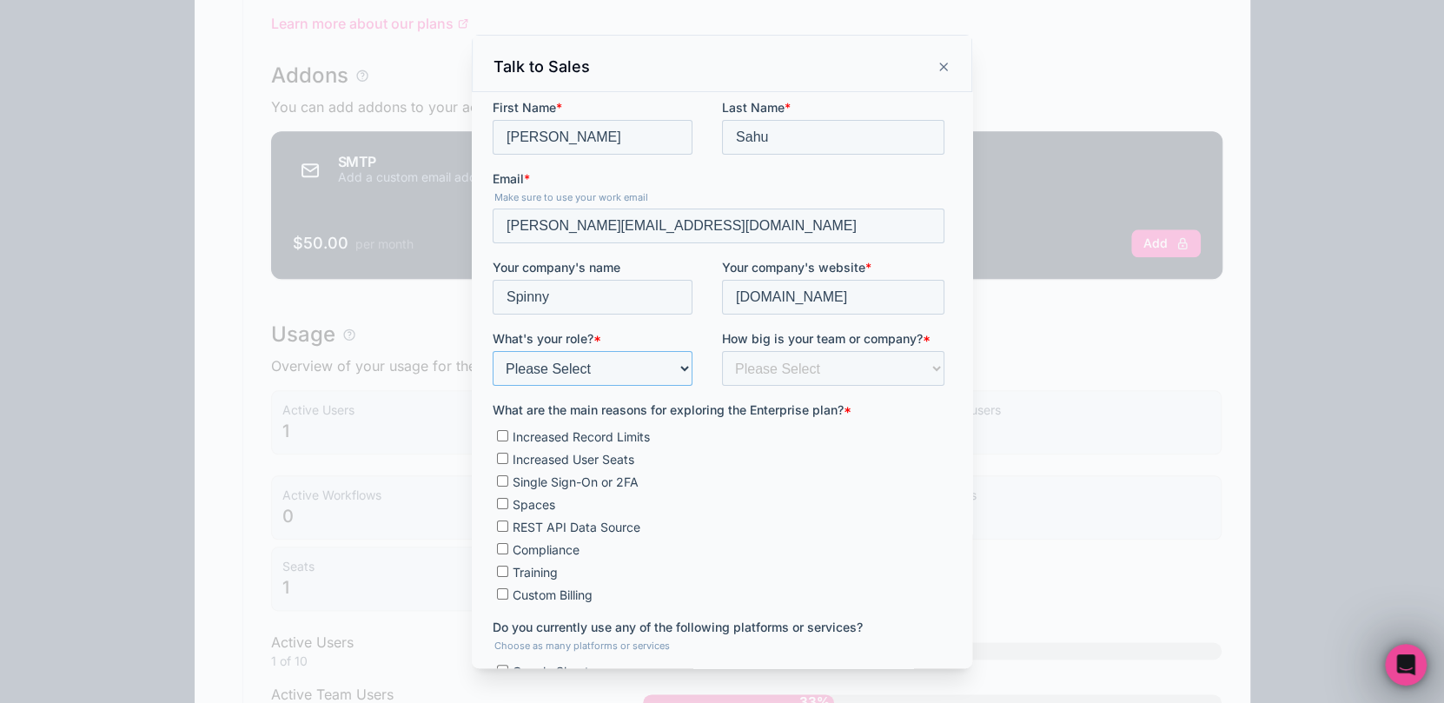
select select "Product / Project Management"
click at [493, 351] on select "Please Select Founder / CXO IT / Engineering Product / Project Management Finan…" at bounding box center [593, 368] width 200 height 35
click at [808, 381] on select "Please Select Less than 10 10 - 25 25 - 50 50 - 100 More than 100" at bounding box center [833, 368] width 222 height 35
select select "More than 100"
click at [722, 351] on select "Please Select Less than 10 10 - 25 25 - 50 50 - 100 More than 100" at bounding box center [833, 368] width 222 height 35
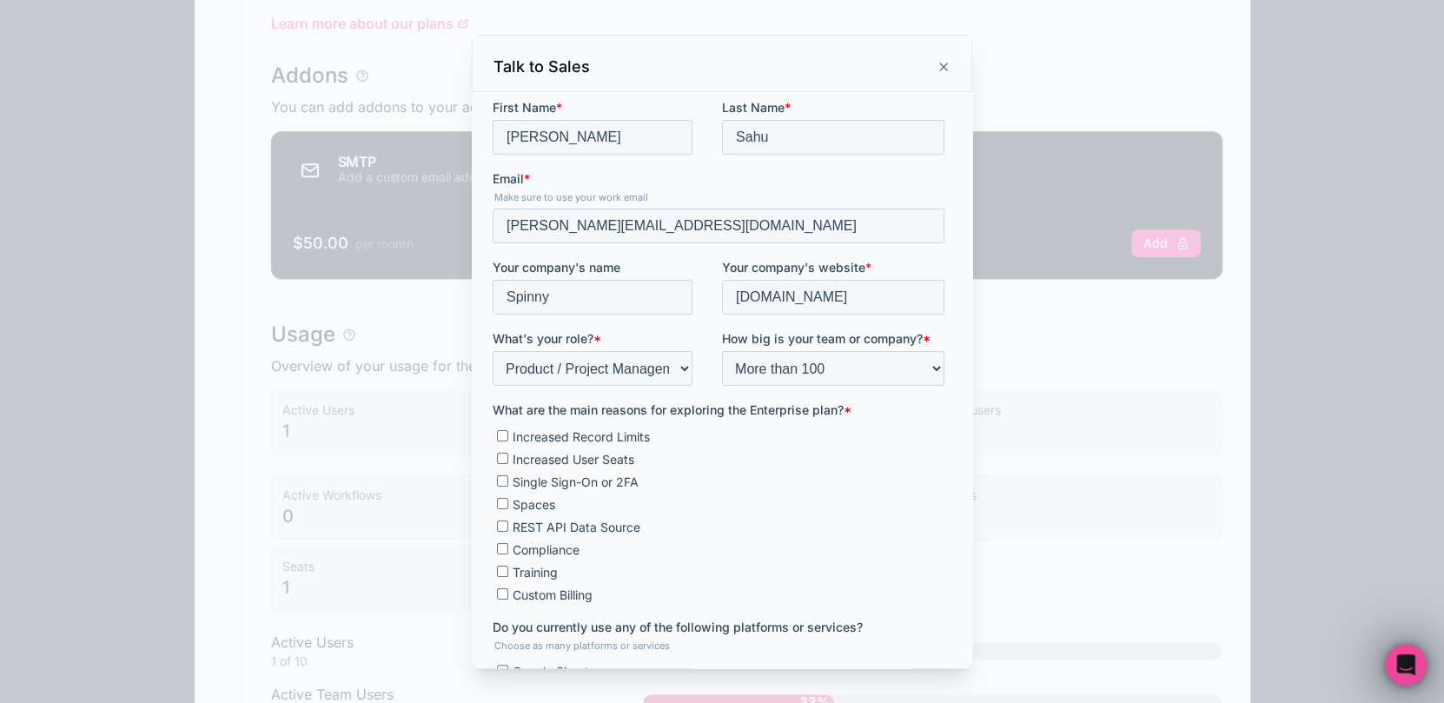
click at [514, 436] on span "Increased Record Limits" at bounding box center [581, 436] width 137 height 15
click at [508, 436] on input "Increased Record Limits" at bounding box center [502, 435] width 11 height 11
checkbox input "true"
click at [584, 460] on span "Increased User Seats" at bounding box center [574, 459] width 122 height 15
click at [508, 460] on input "Increased User Seats" at bounding box center [502, 458] width 11 height 11
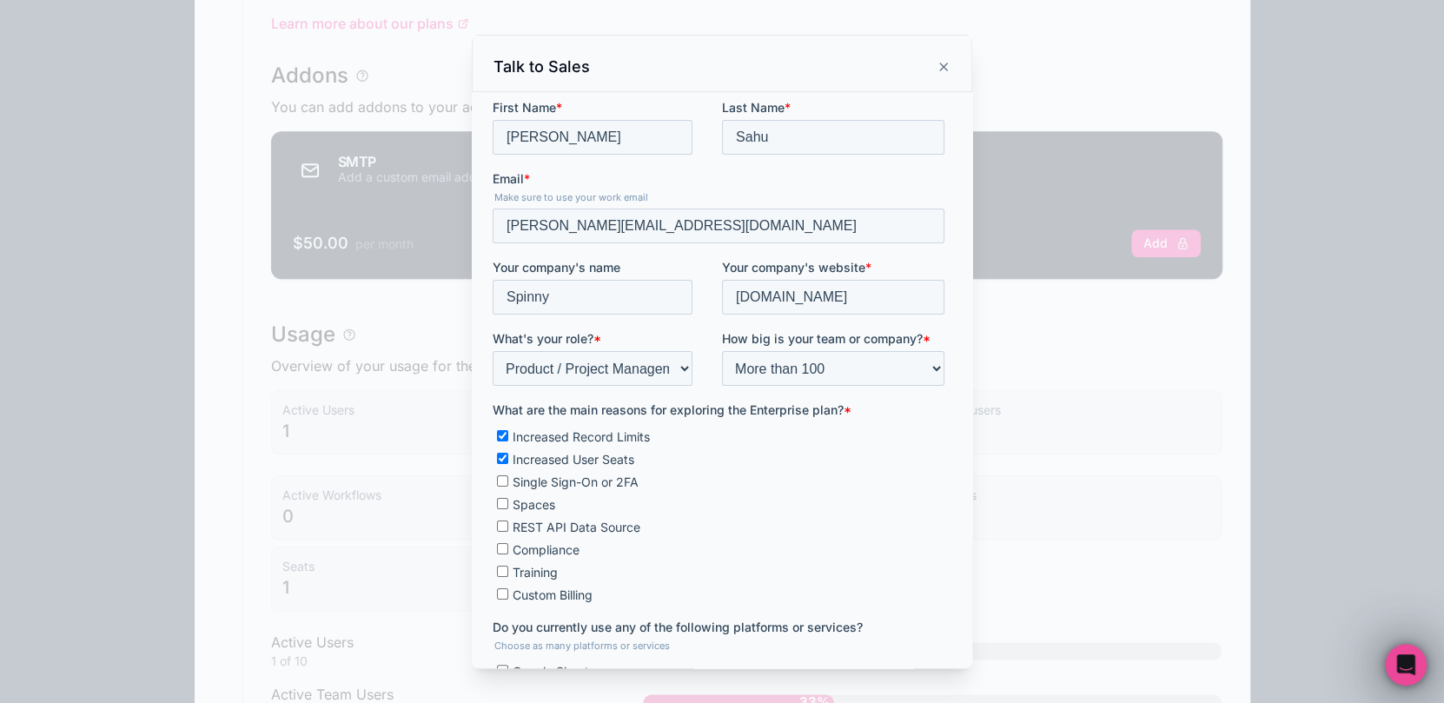
checkbox input "true"
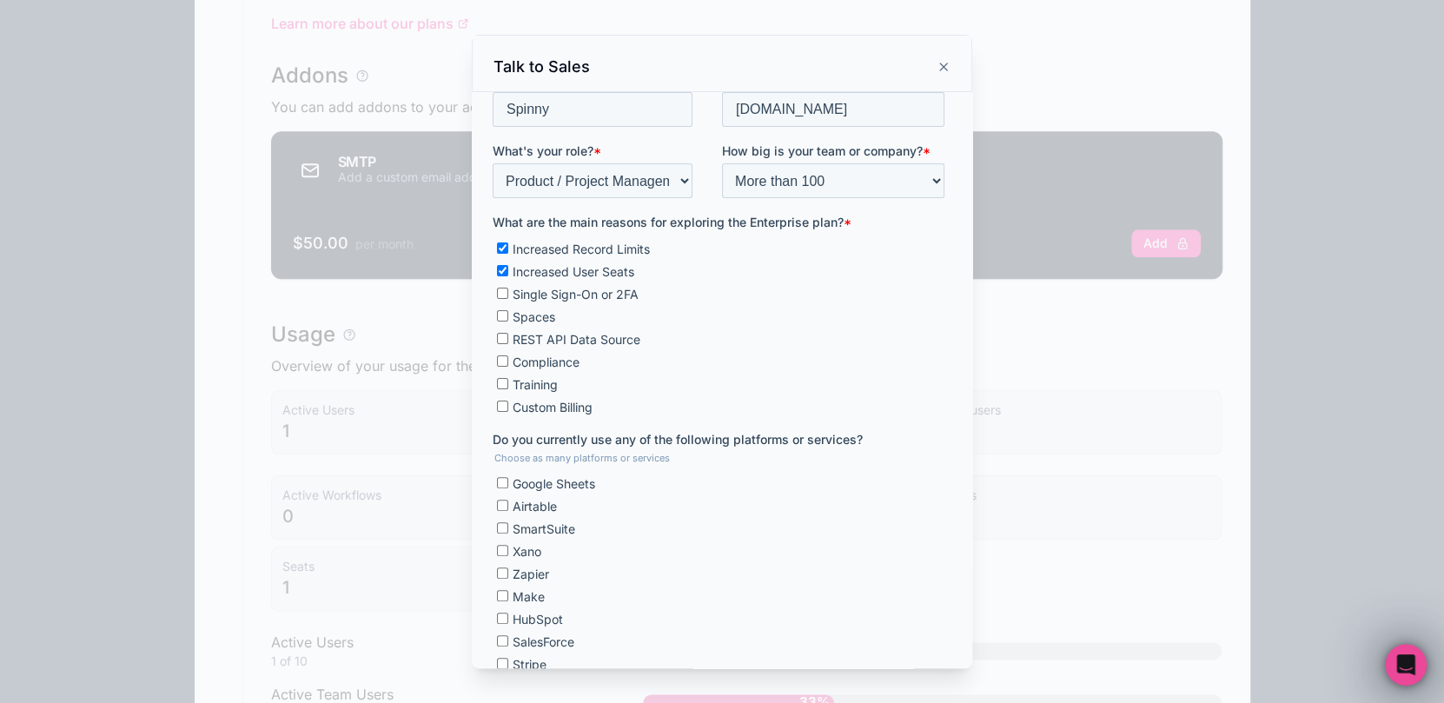
scroll to position [189, 0]
click at [565, 481] on span "Google Sheets" at bounding box center [554, 482] width 83 height 15
click at [508, 481] on input "Google Sheets" at bounding box center [502, 481] width 11 height 11
checkbox input "true"
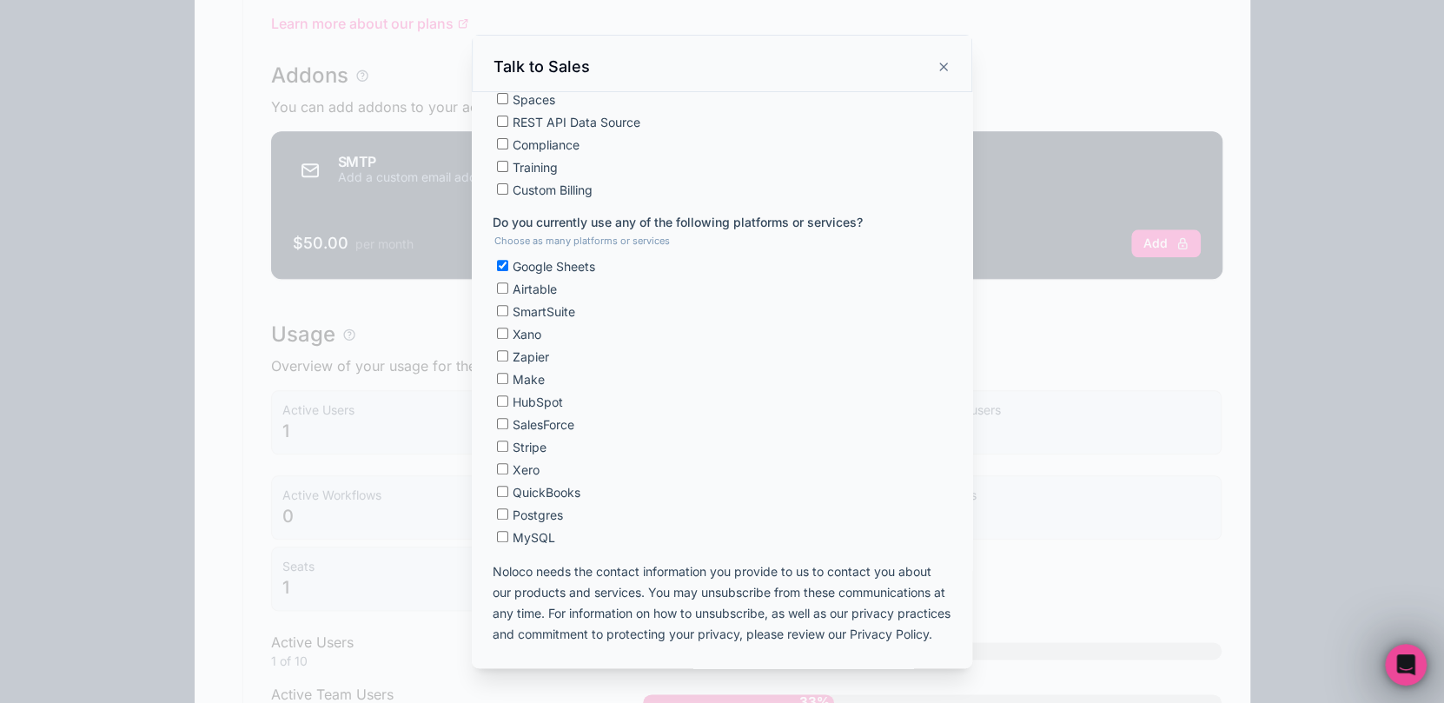
scroll to position [495, 0]
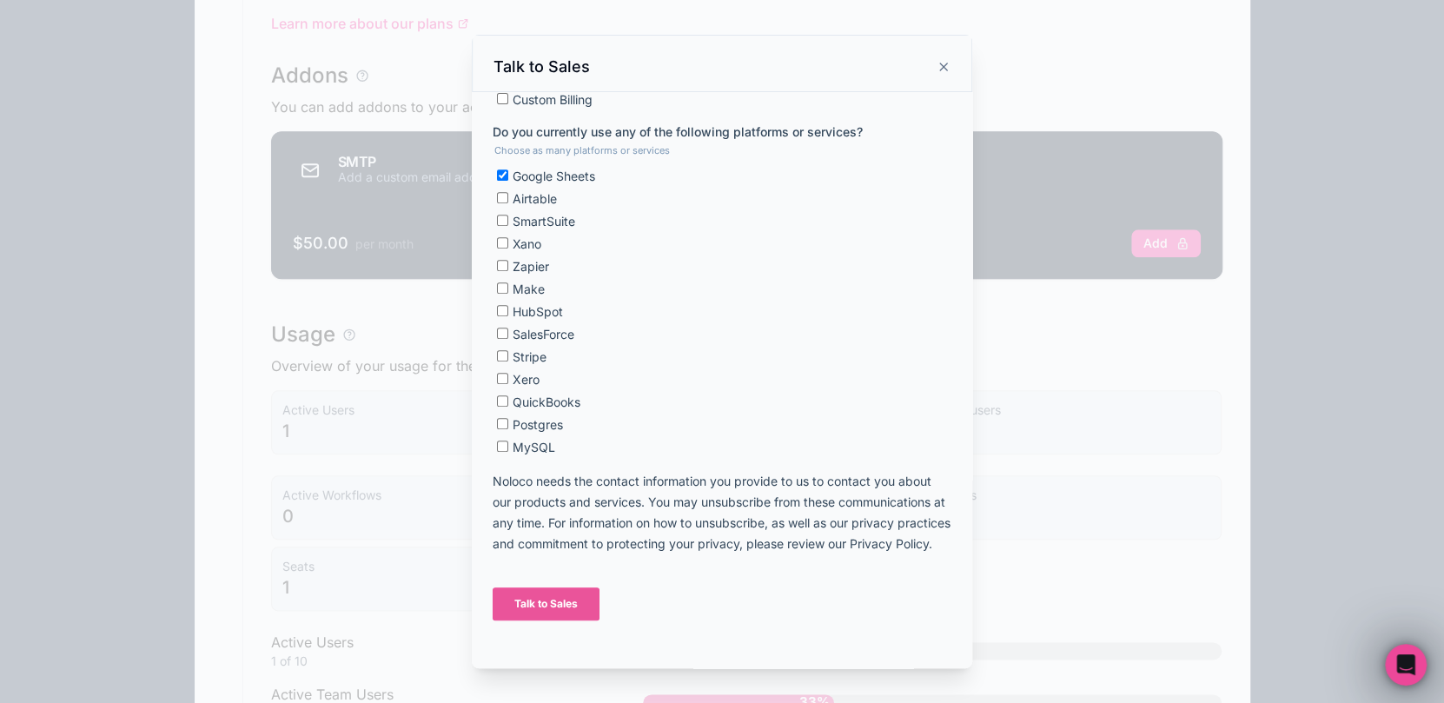
click at [531, 621] on input "Talk to Sales" at bounding box center [546, 604] width 107 height 33
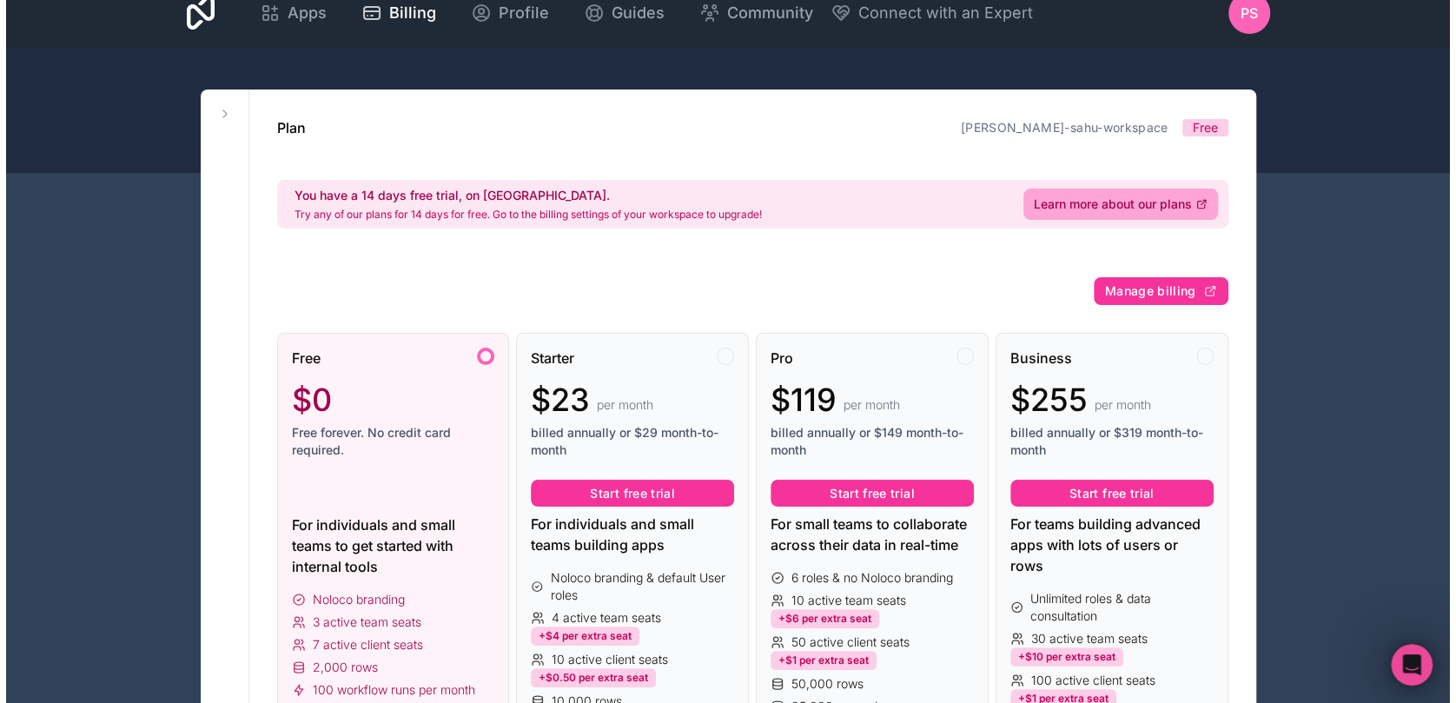
scroll to position [0, 0]
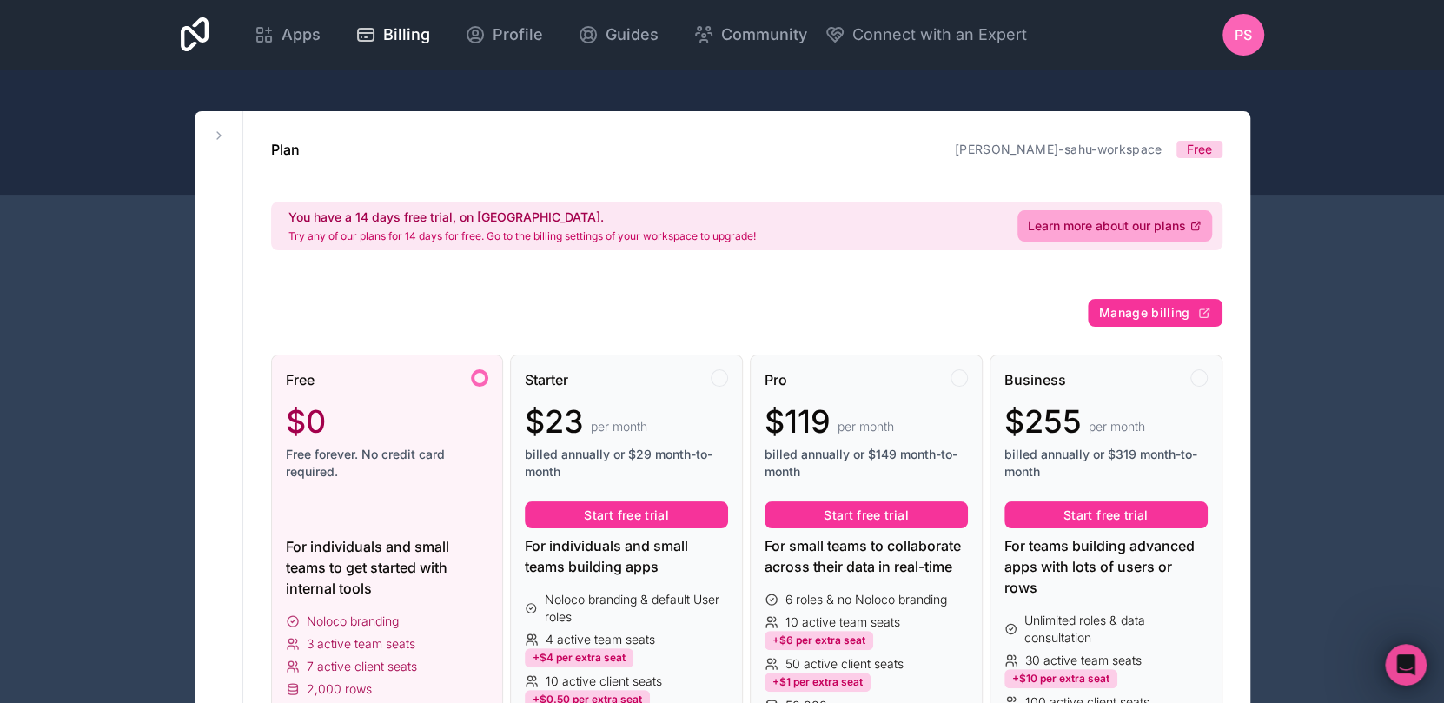
click at [501, 24] on span "Profile" at bounding box center [518, 35] width 50 height 24
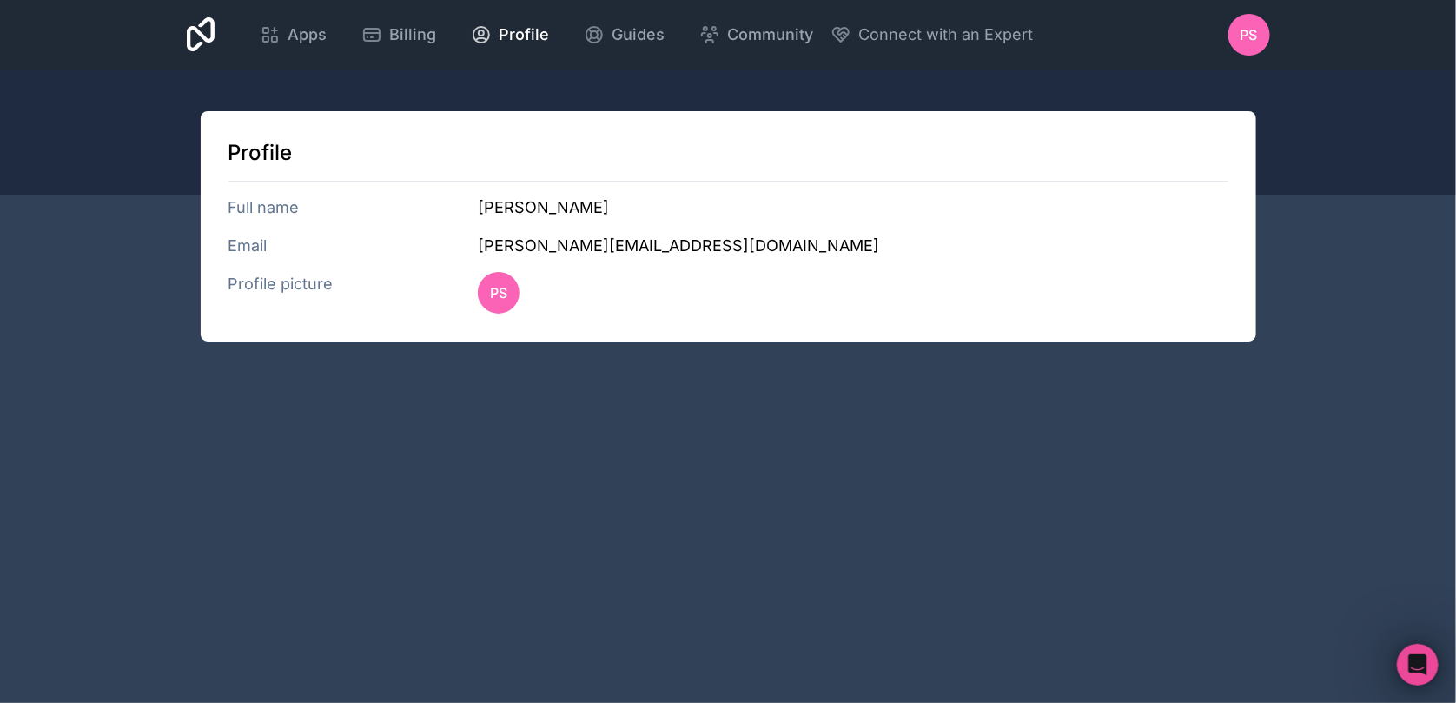
click at [625, 31] on span "Guides" at bounding box center [638, 35] width 53 height 24
click at [660, 43] on link "Guides" at bounding box center [624, 35] width 109 height 38
click at [756, 36] on span "Community" at bounding box center [770, 35] width 86 height 24
click at [757, 45] on span "Community" at bounding box center [770, 35] width 86 height 24
click at [625, 35] on span "Guides" at bounding box center [638, 35] width 53 height 24
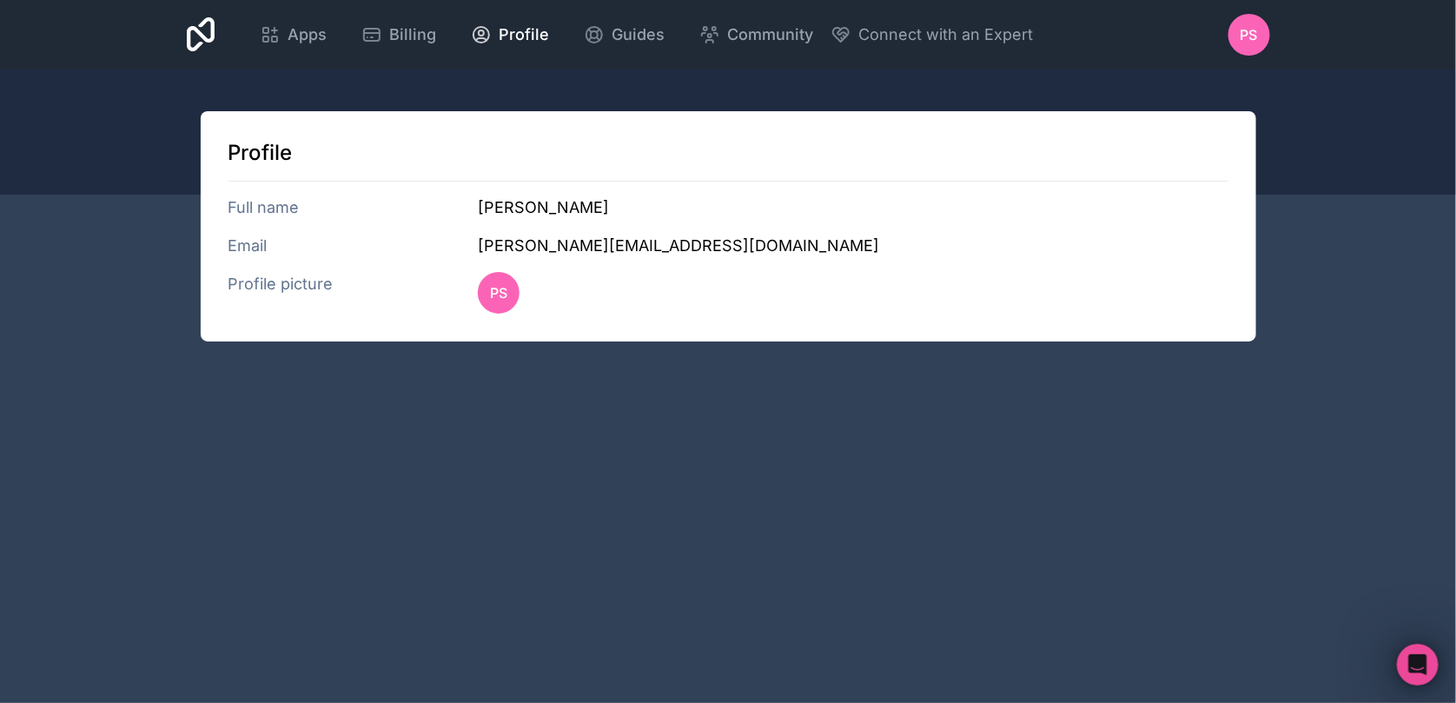
click at [291, 42] on span "Apps" at bounding box center [307, 35] width 39 height 24
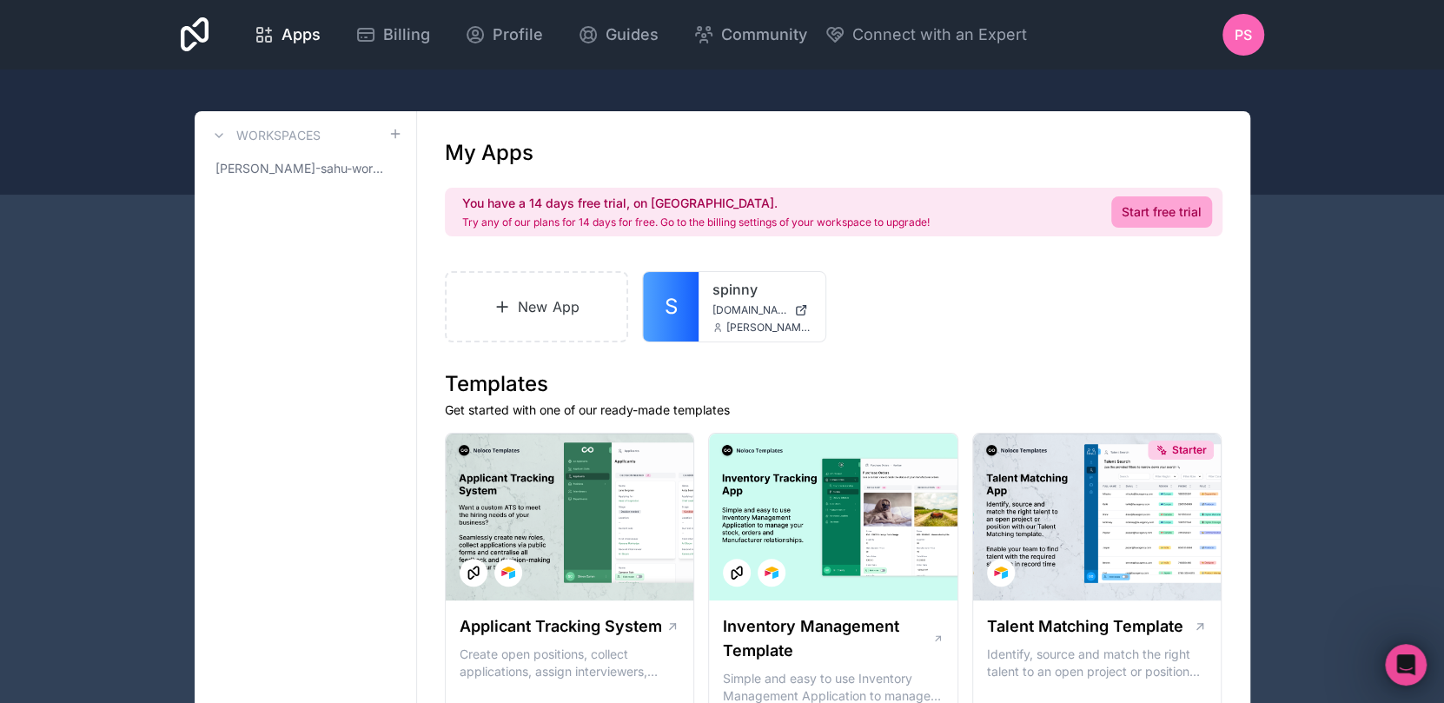
click at [717, 334] on div "spinny spinny.noloco.co priyanshu.sahu@spinny.com" at bounding box center [761, 306] width 127 height 69
click at [710, 315] on div "spinny spinny.noloco.co priyanshu.sahu@spinny.com" at bounding box center [761, 306] width 127 height 69
click at [665, 308] on span "S" at bounding box center [671, 307] width 13 height 28
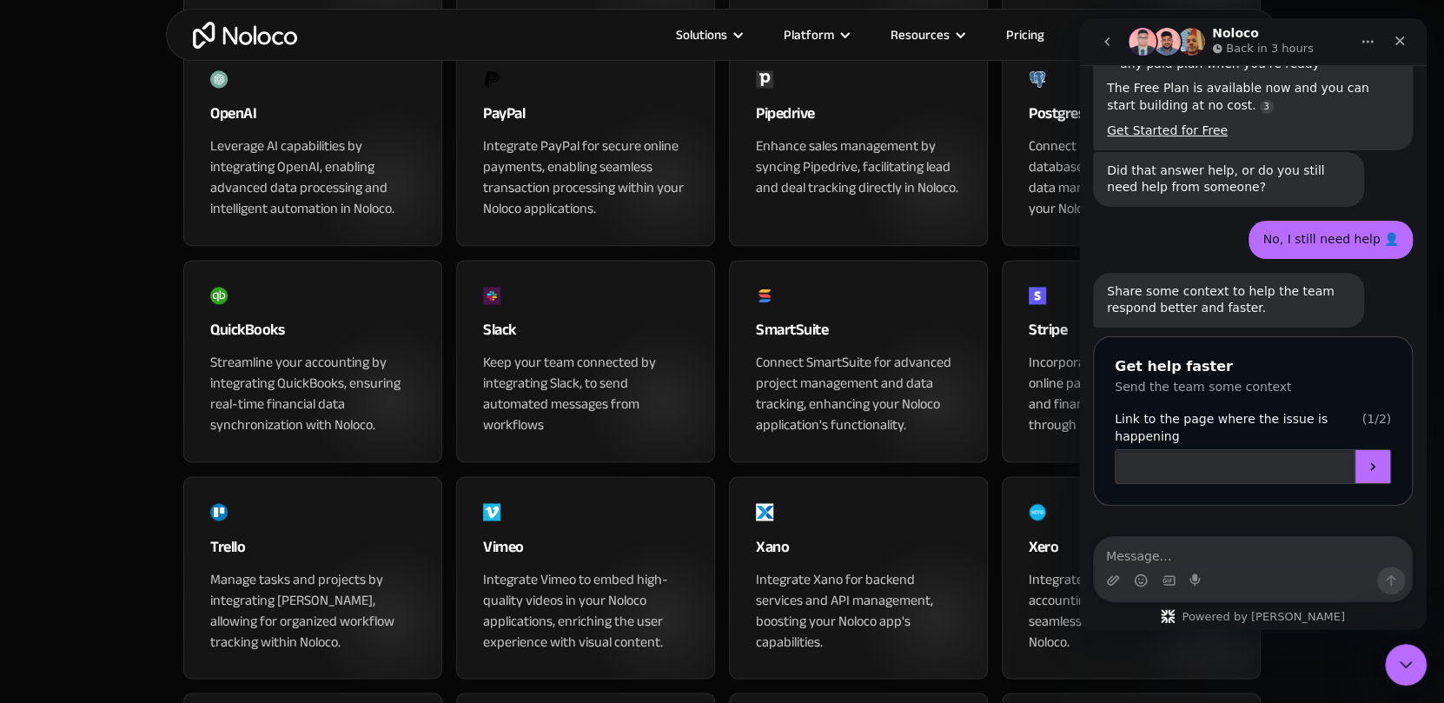
scroll to position [1664, 0]
click at [1400, 38] on icon "Close" at bounding box center [1400, 41] width 10 height 10
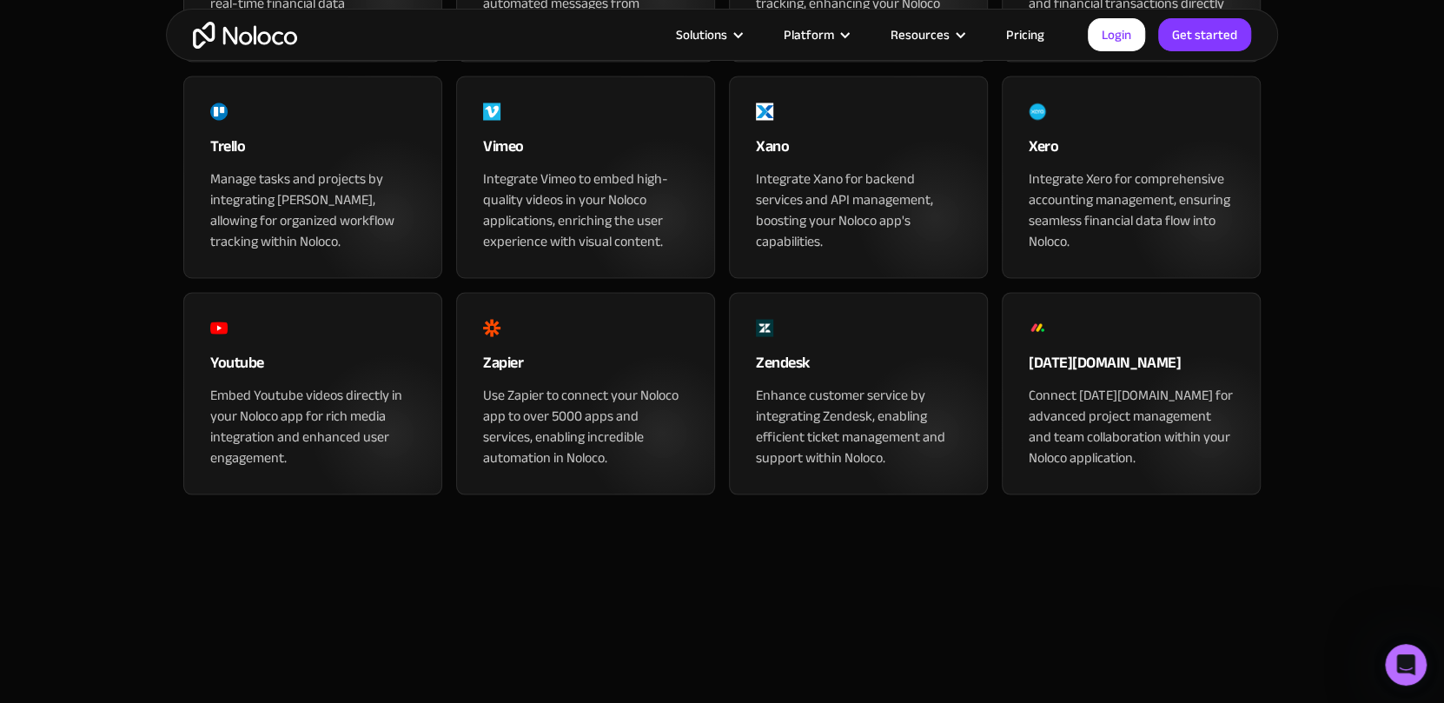
scroll to position [2055, 0]
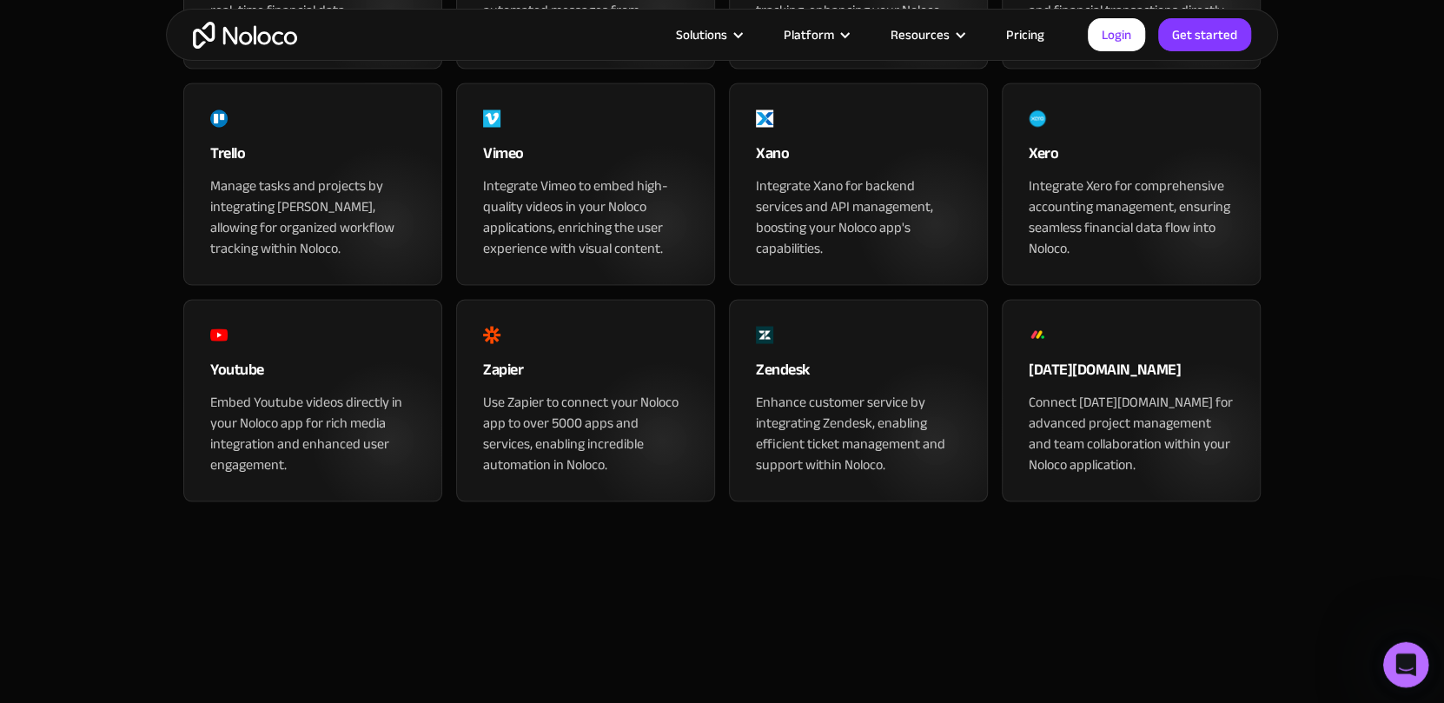
click at [1408, 658] on icon "Open Intercom Messenger" at bounding box center [1403, 662] width 29 height 29
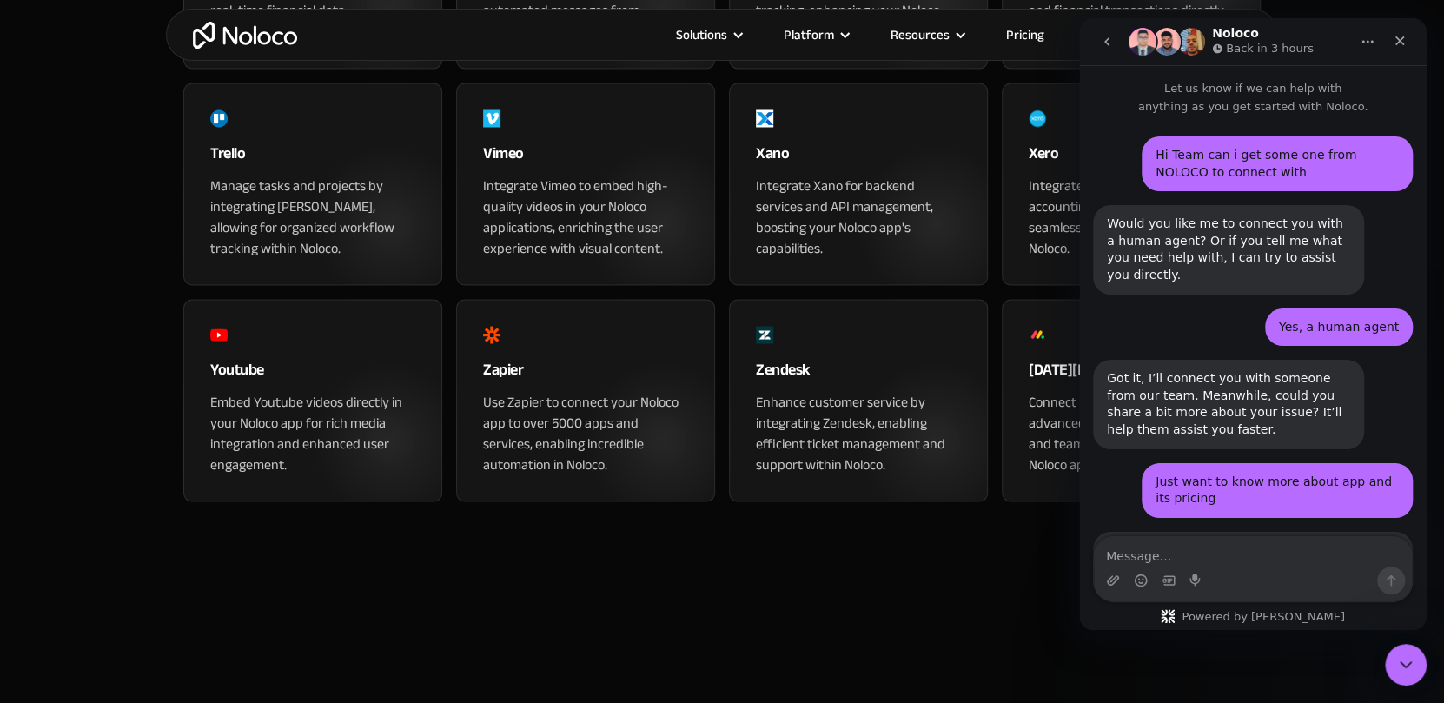
scroll to position [745, 0]
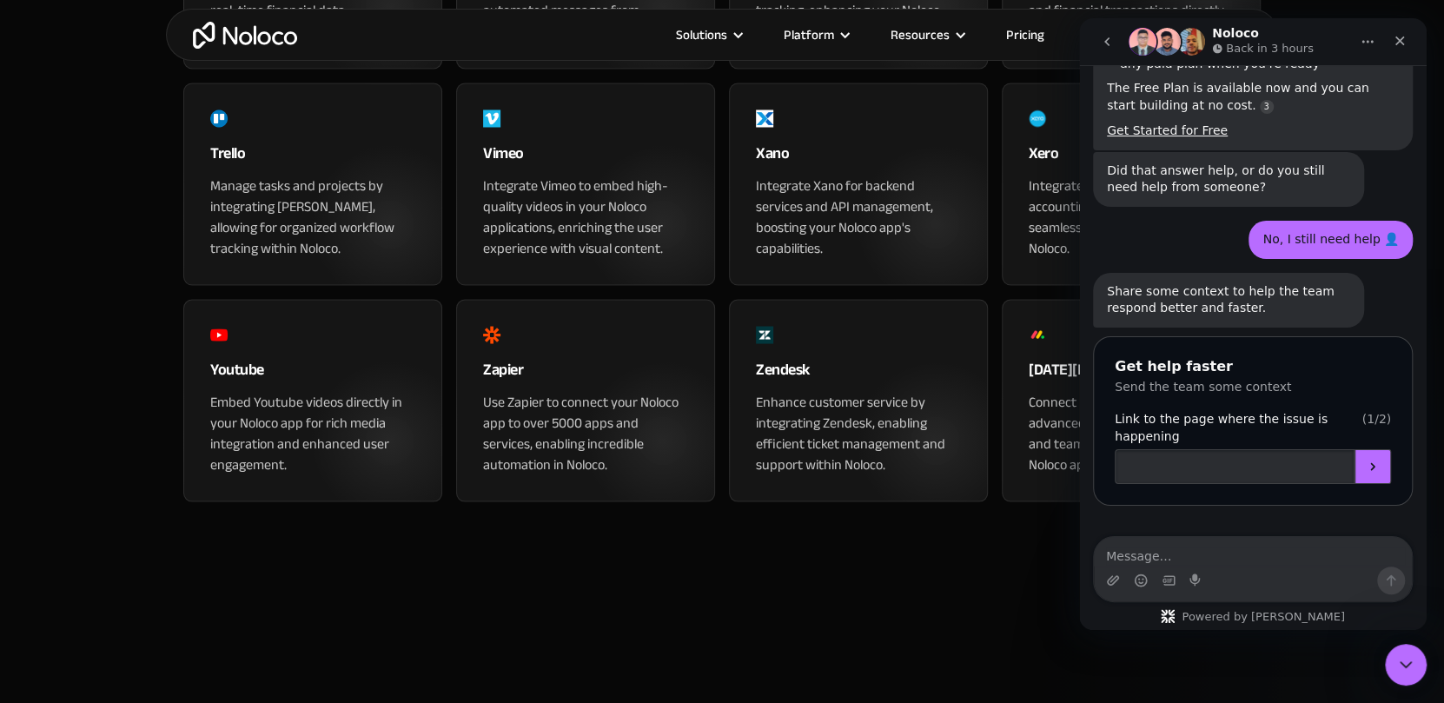
click at [1401, 31] on div "Close" at bounding box center [1399, 40] width 31 height 31
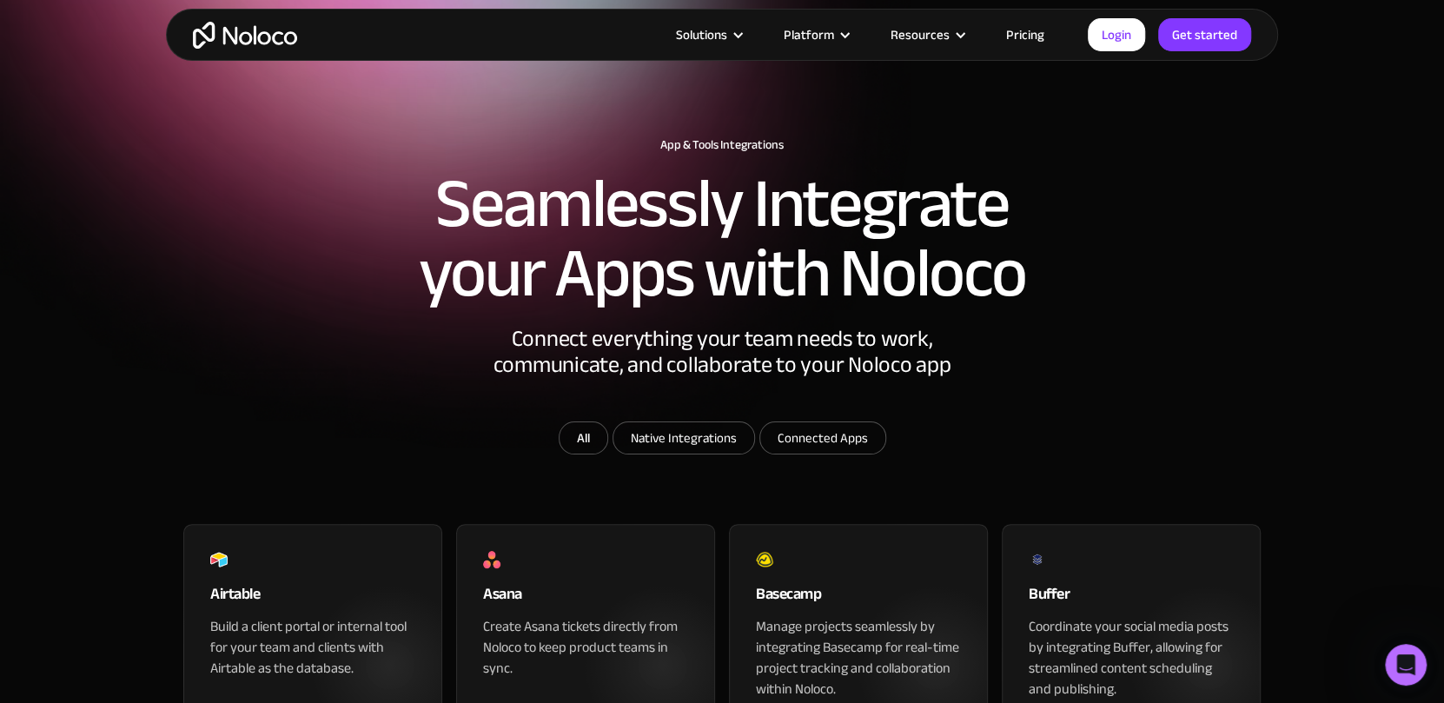
scroll to position [0, 0]
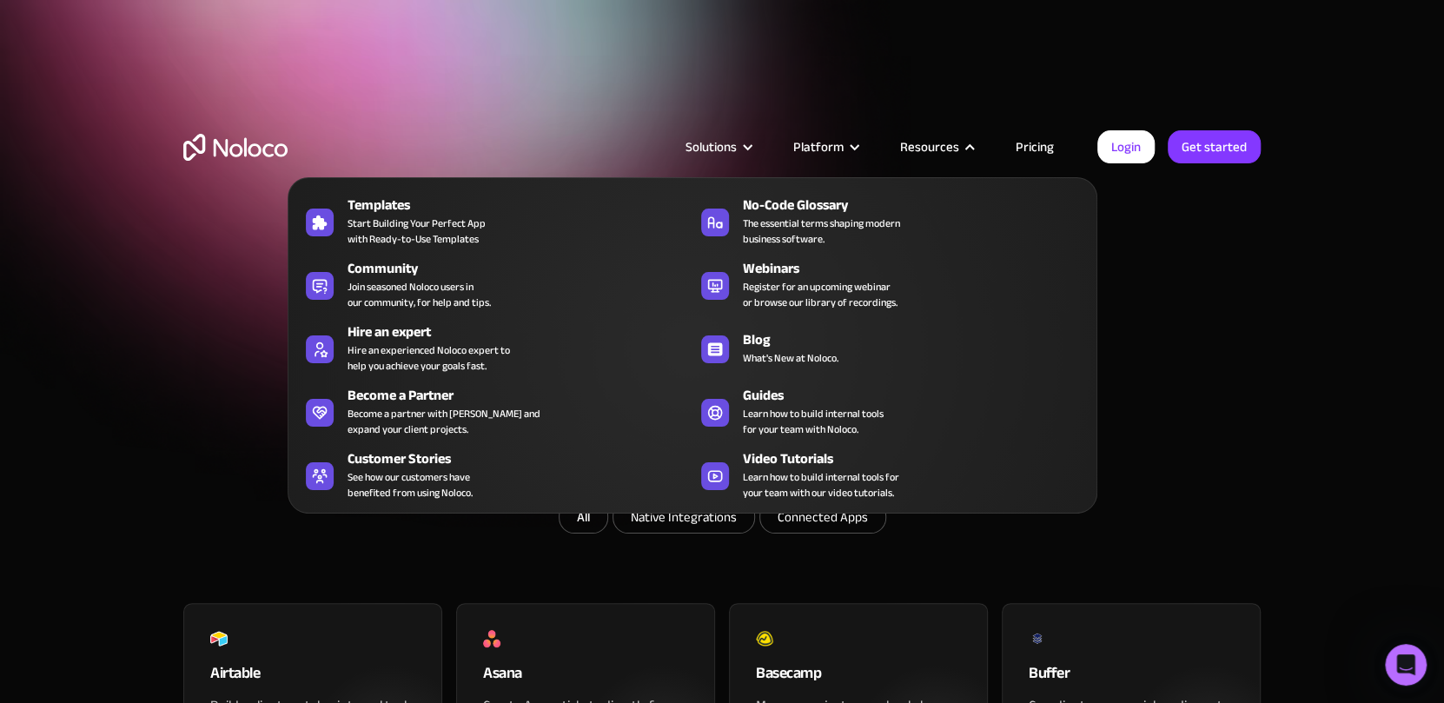
click at [948, 144] on div "Resources" at bounding box center [929, 147] width 59 height 23
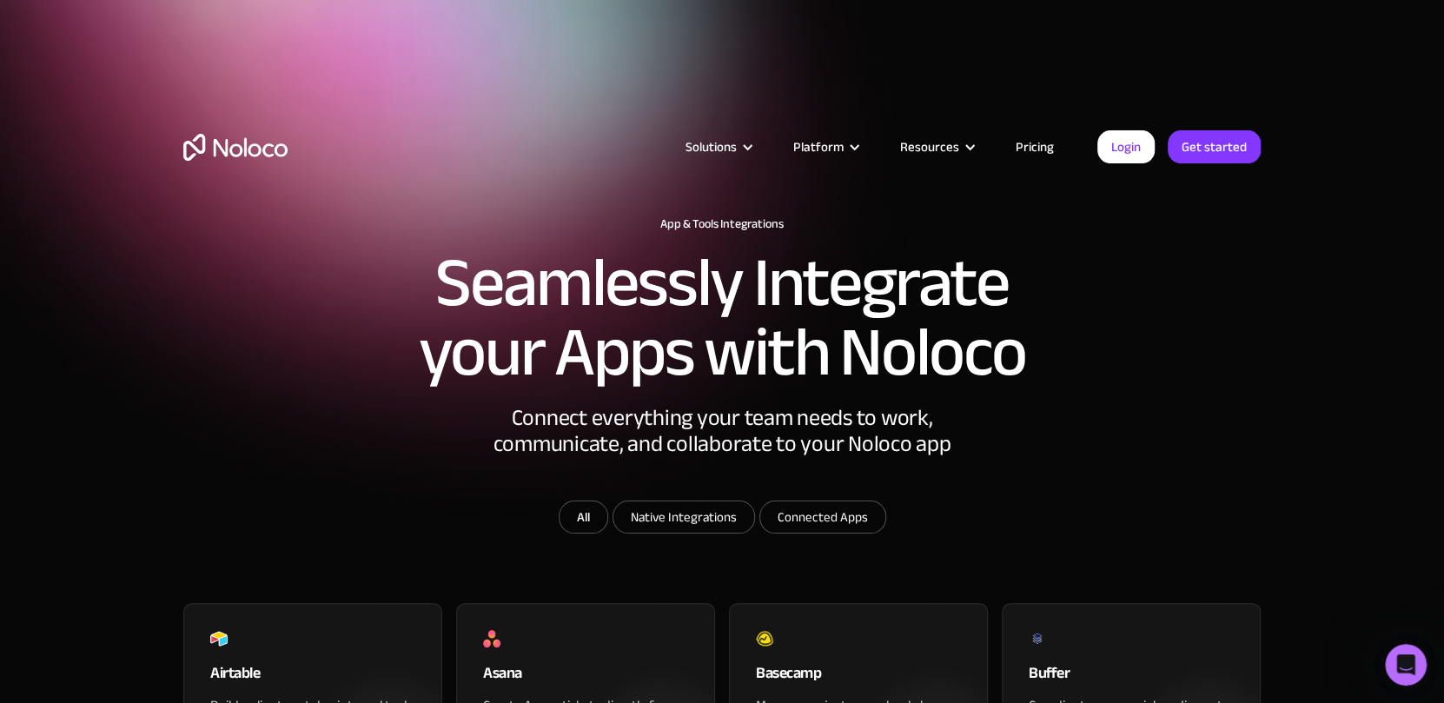
drag, startPoint x: 976, startPoint y: 144, endPoint x: 965, endPoint y: 117, distance: 29.2
click at [976, 143] on div at bounding box center [969, 147] width 13 height 13
click at [1131, 152] on link "Login" at bounding box center [1125, 146] width 57 height 33
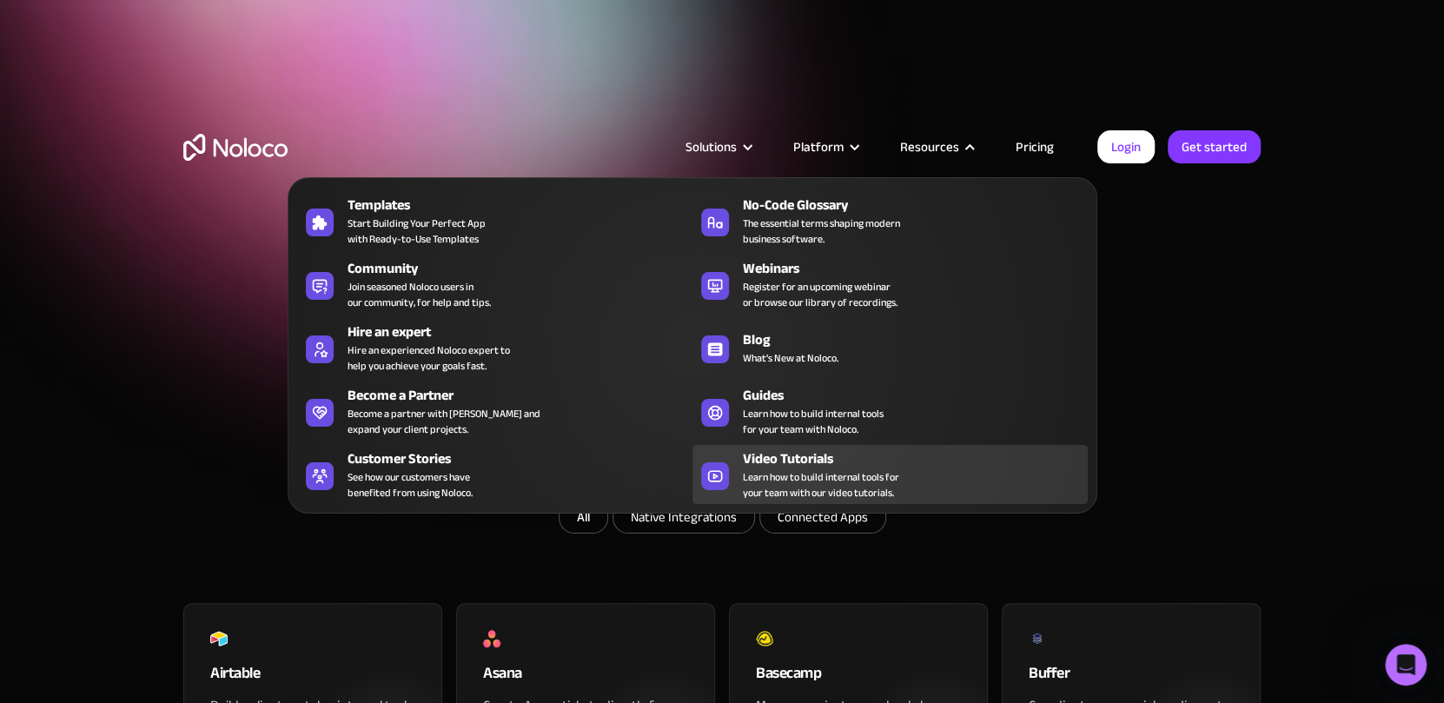
click at [769, 480] on span "Learn how to build internal tools for your team with our video tutorials." at bounding box center [821, 484] width 156 height 31
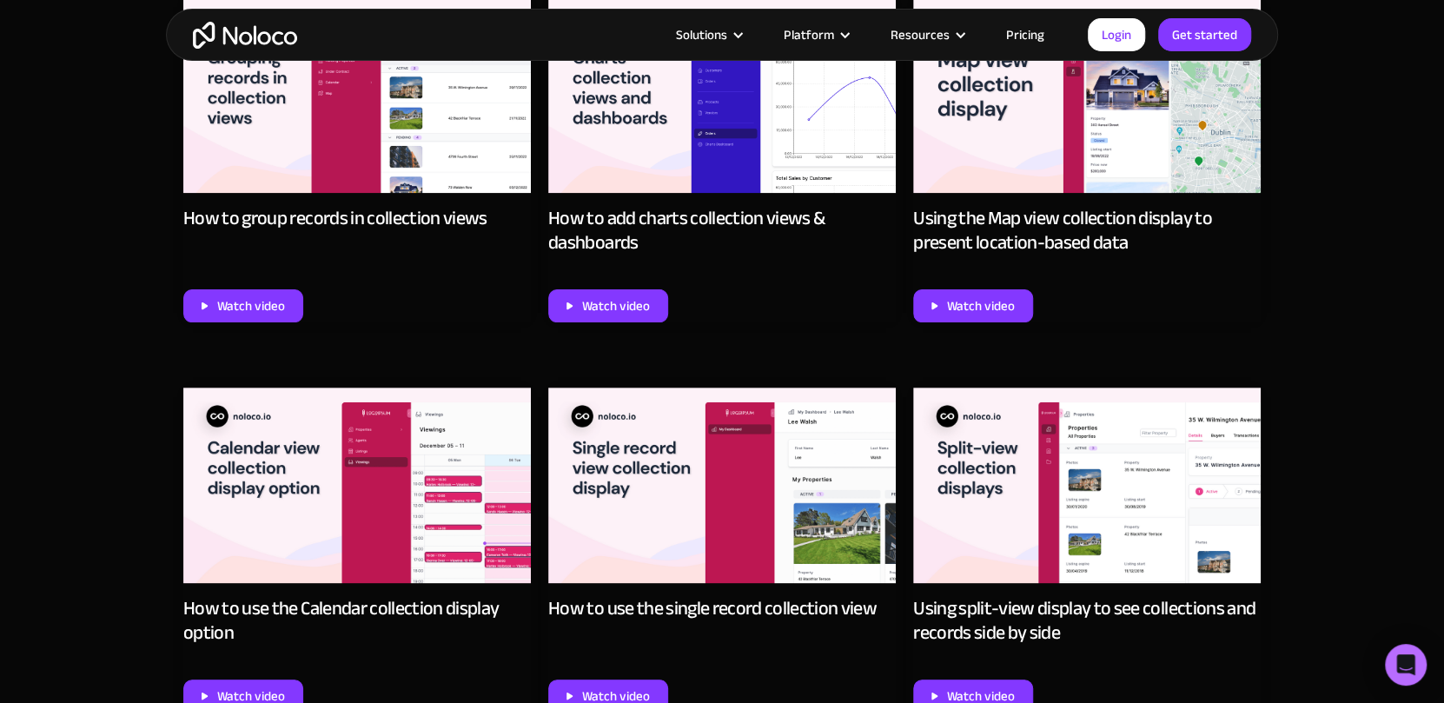
scroll to position [4916, 0]
